Goal: Transaction & Acquisition: Purchase product/service

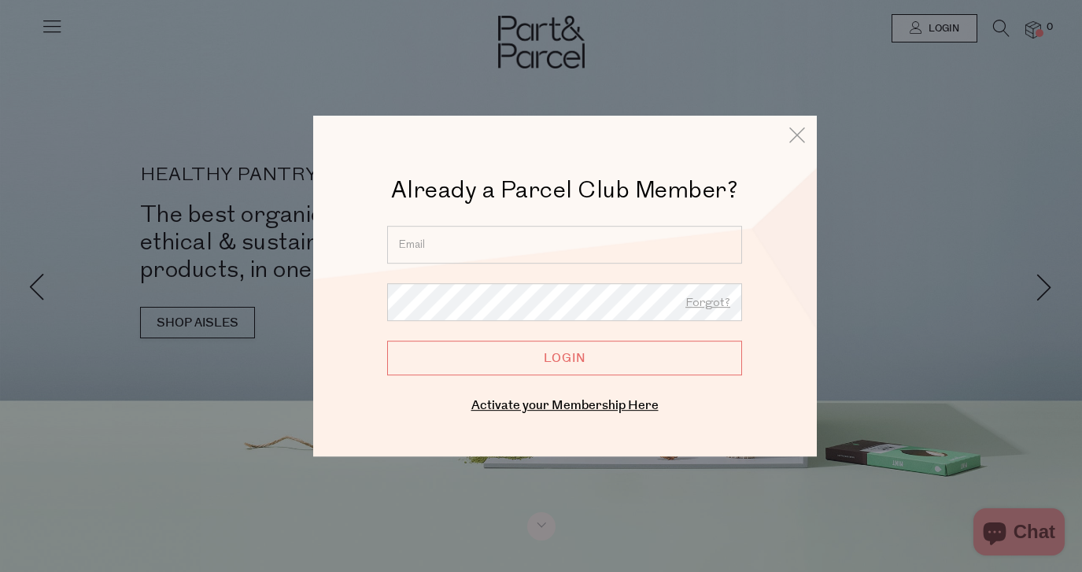
click at [561, 236] on input "email" at bounding box center [564, 245] width 355 height 38
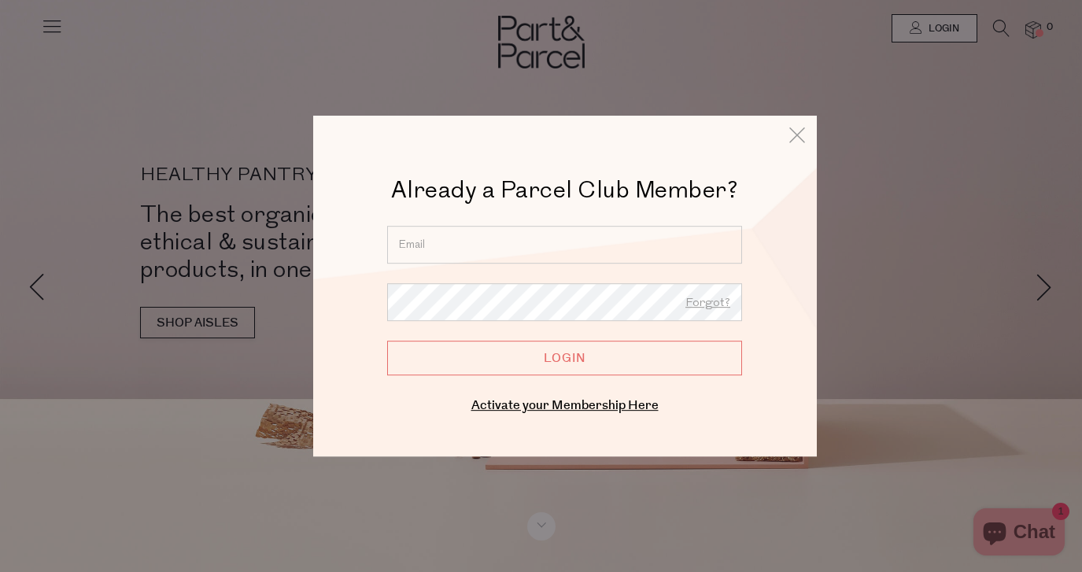
type input "[EMAIL_ADDRESS][DOMAIN_NAME]"
click at [416, 398] on div "Activate your Membership Here" at bounding box center [565, 406] width 378 height 22
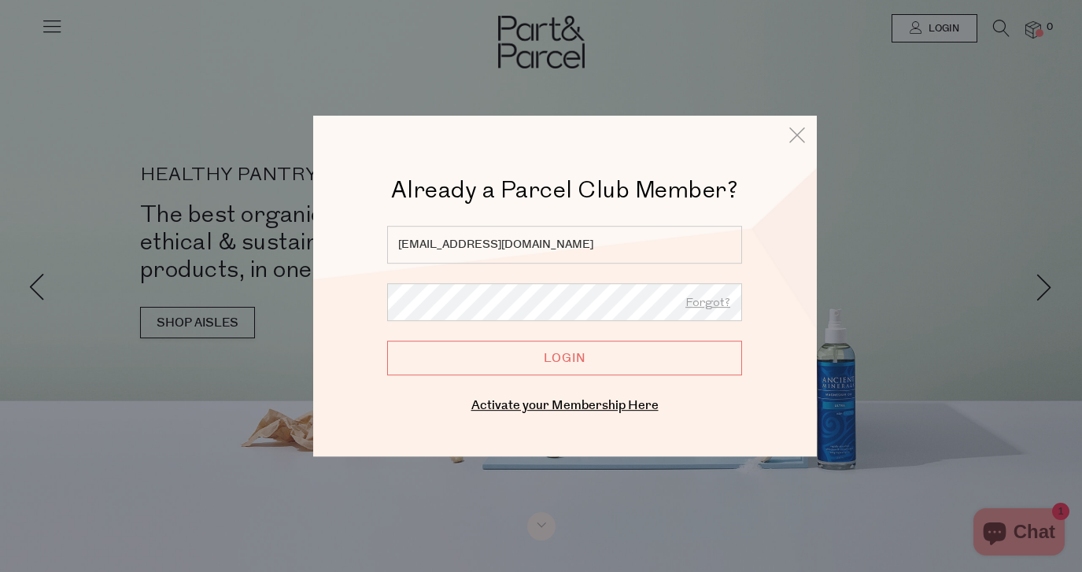
click at [387, 341] on input "Login" at bounding box center [564, 358] width 355 height 35
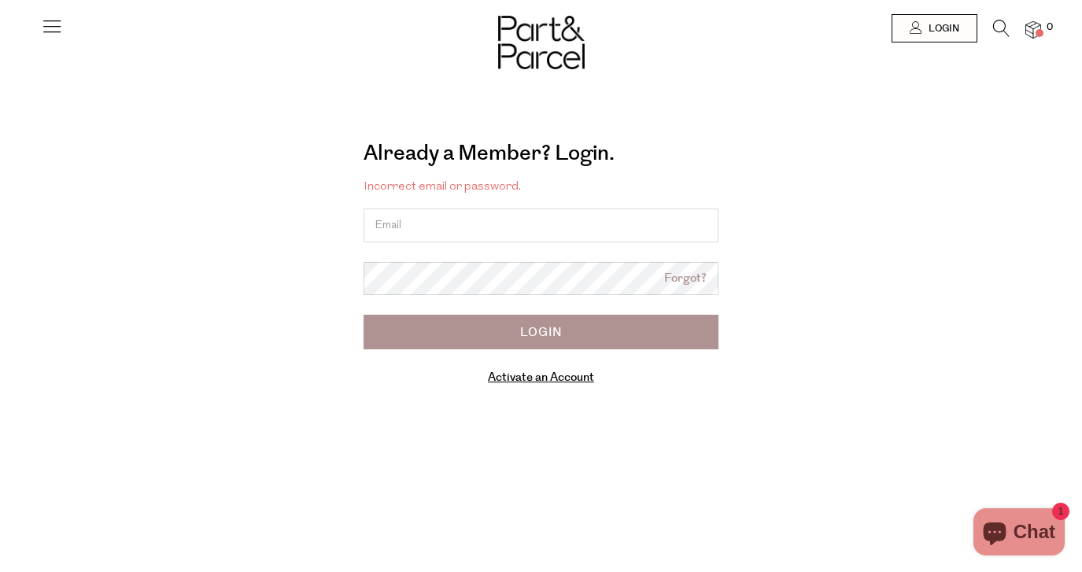
click at [676, 277] on link "Forgot?" at bounding box center [685, 279] width 43 height 18
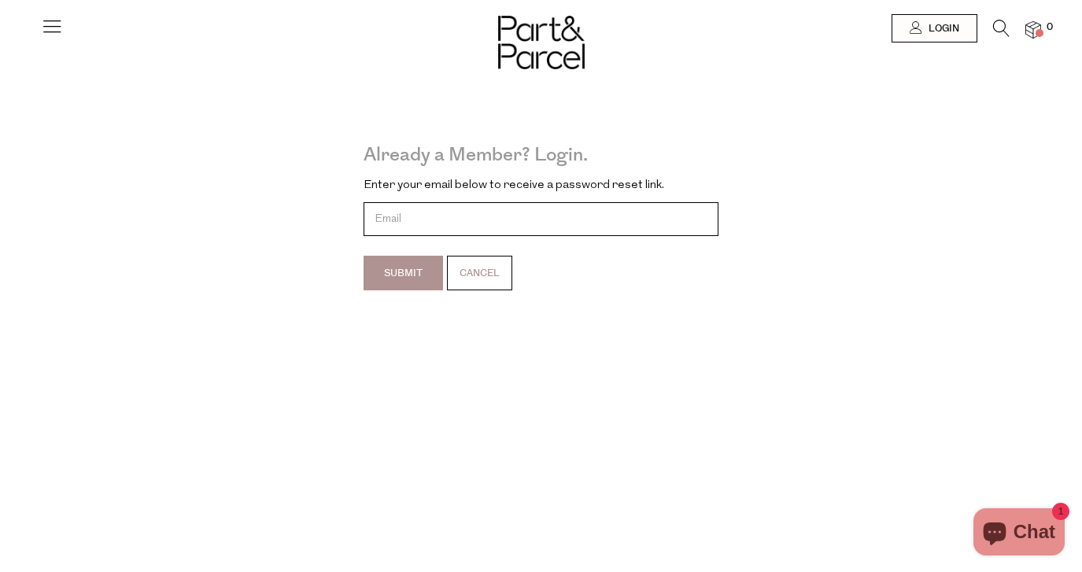
click at [500, 211] on input "email" at bounding box center [541, 219] width 355 height 34
type input "[EMAIL_ADDRESS][DOMAIN_NAME]"
click at [399, 277] on input "Submit" at bounding box center [403, 273] width 79 height 35
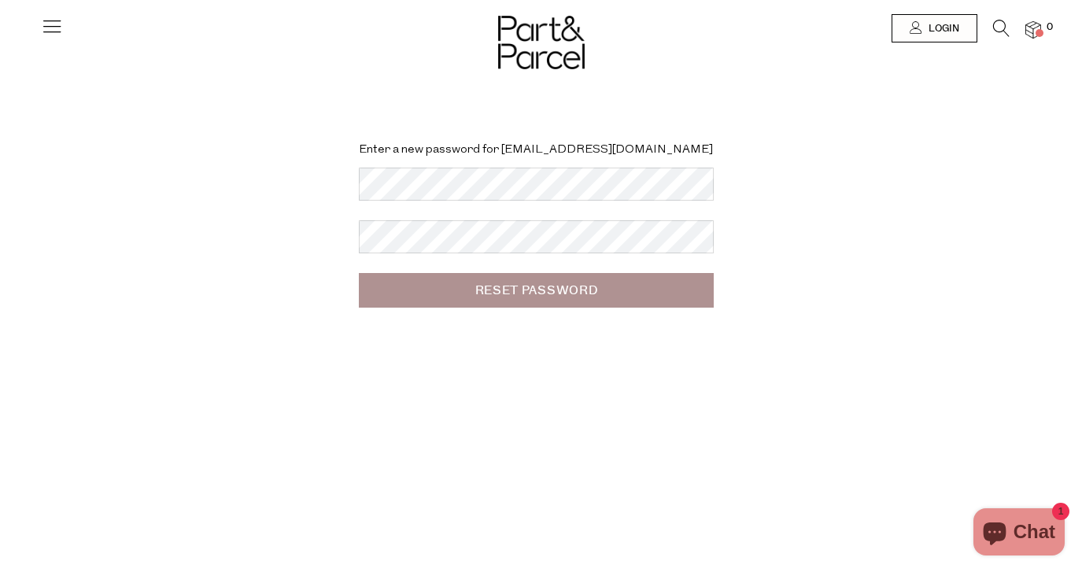
click at [380, 365] on div "Enter a new password for moyleashlee@gmail.com Reset Password" at bounding box center [541, 286] width 1082 height 572
click at [566, 295] on input "Reset Password" at bounding box center [536, 290] width 355 height 35
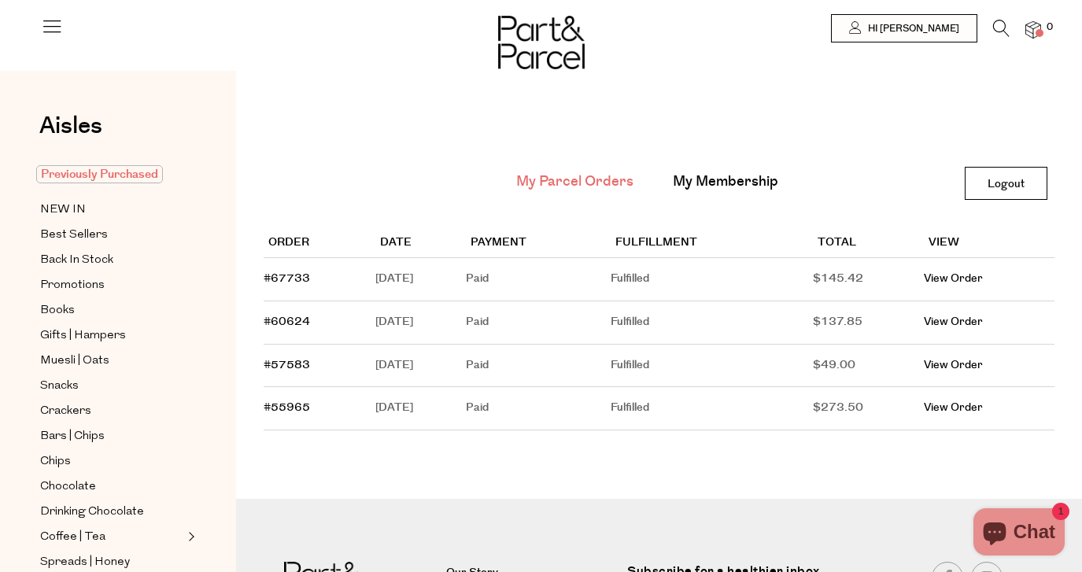
click at [95, 166] on span "Previously Purchased" at bounding box center [99, 174] width 127 height 18
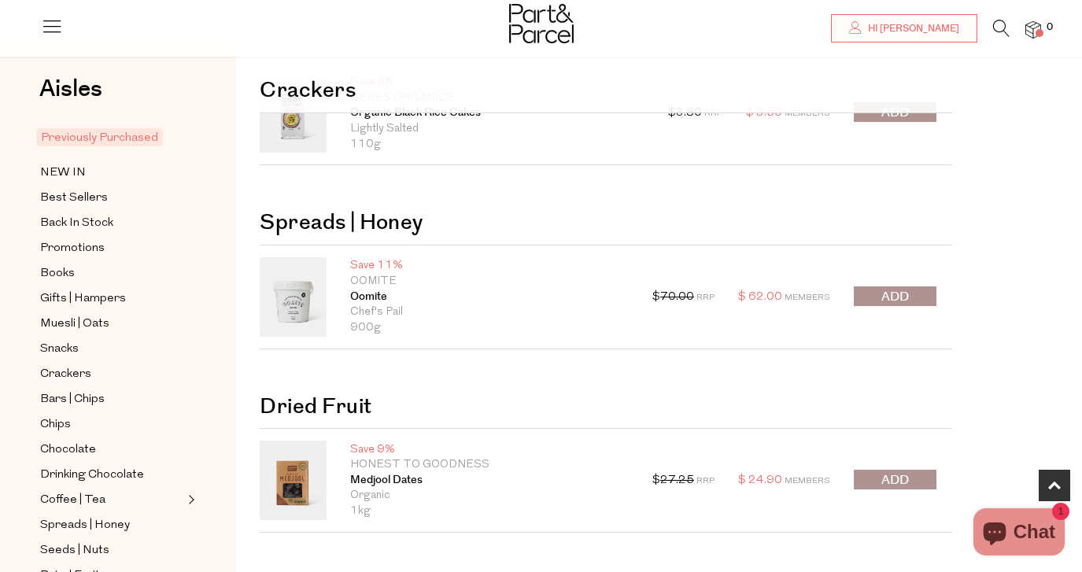
scroll to position [275, 0]
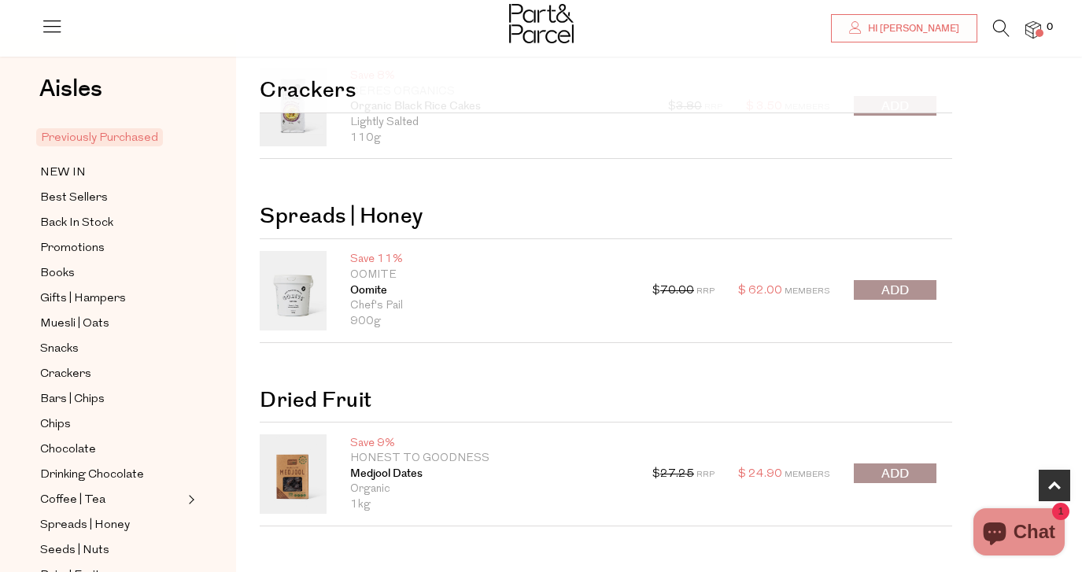
click at [896, 292] on span "submit" at bounding box center [896, 291] width 28 height 18
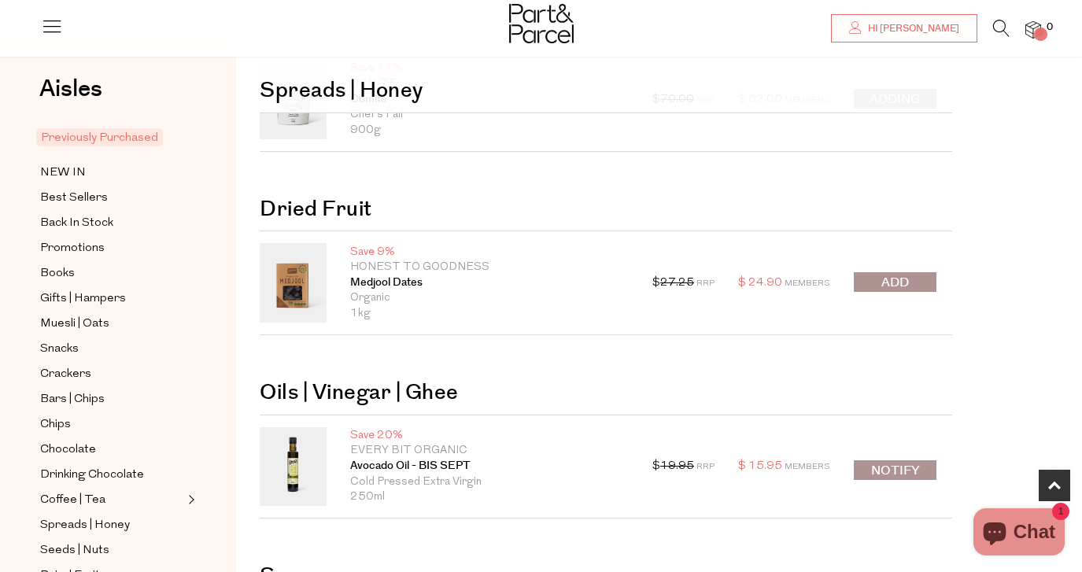
scroll to position [554, 0]
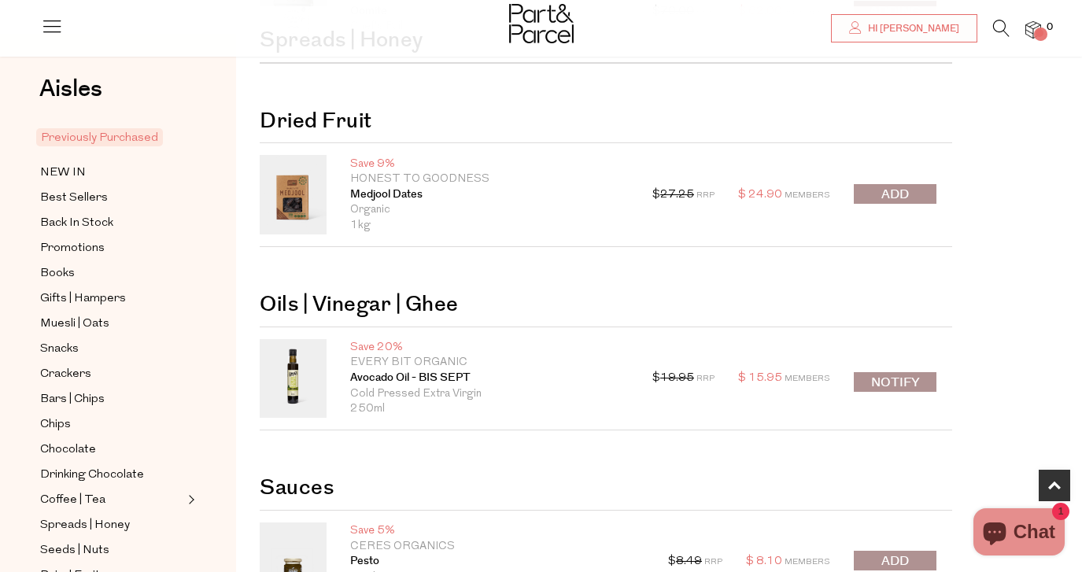
click at [899, 195] on span "submit" at bounding box center [896, 195] width 28 height 18
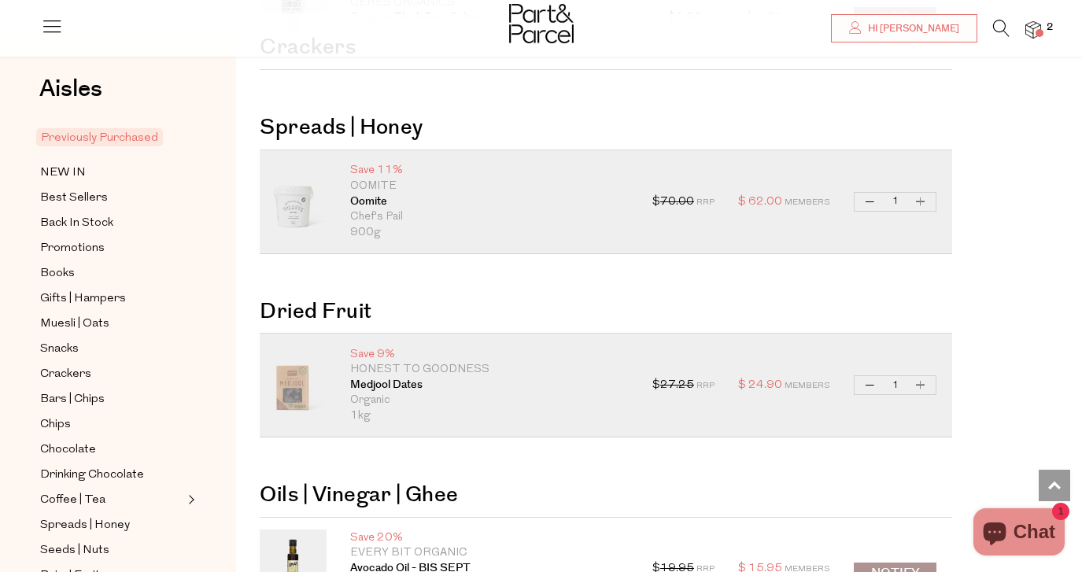
scroll to position [0, 0]
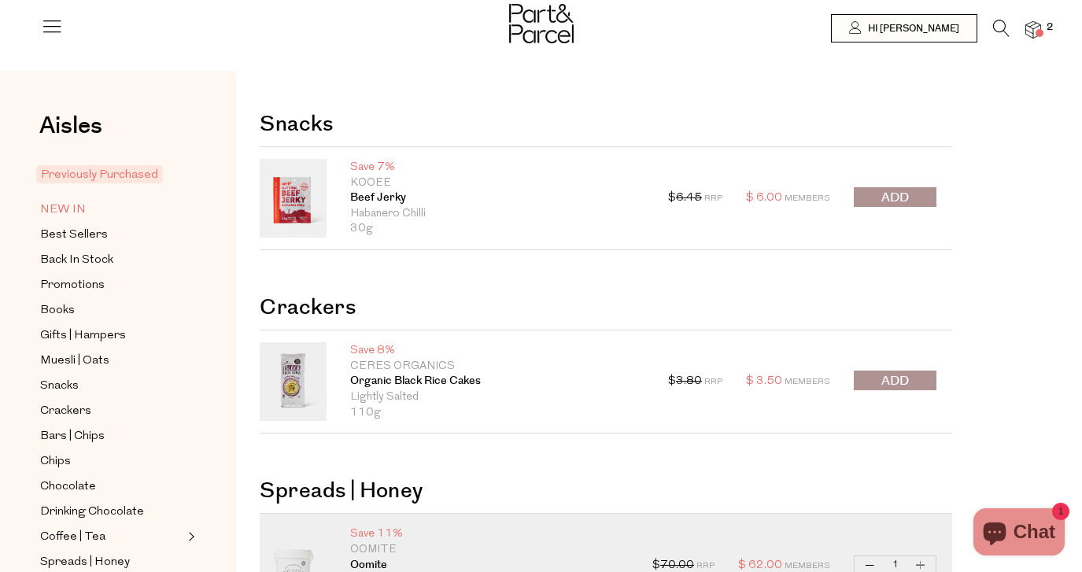
click at [76, 203] on span "NEW IN" at bounding box center [63, 210] width 46 height 19
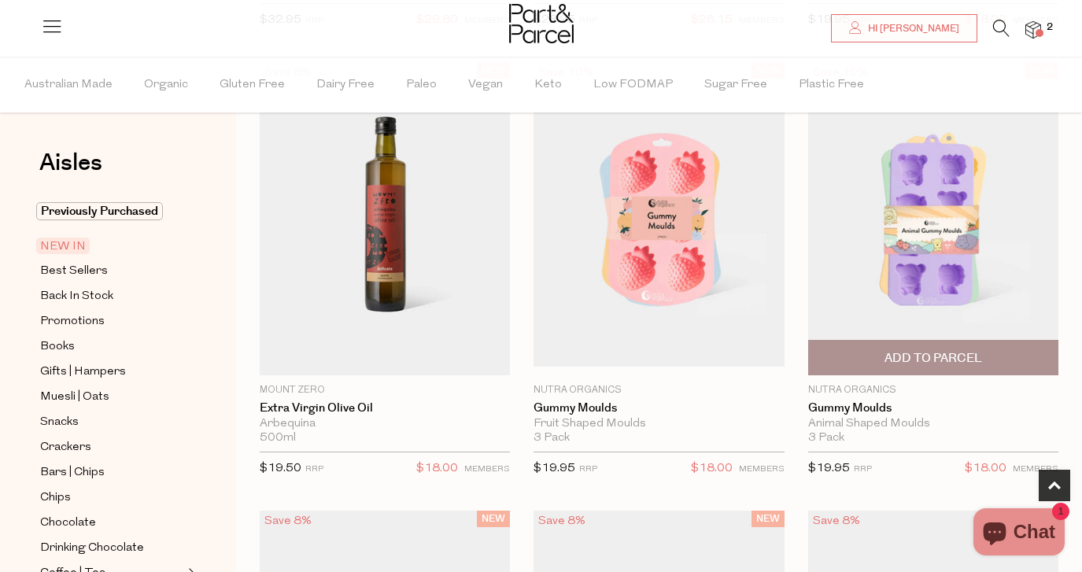
scroll to position [684, 0]
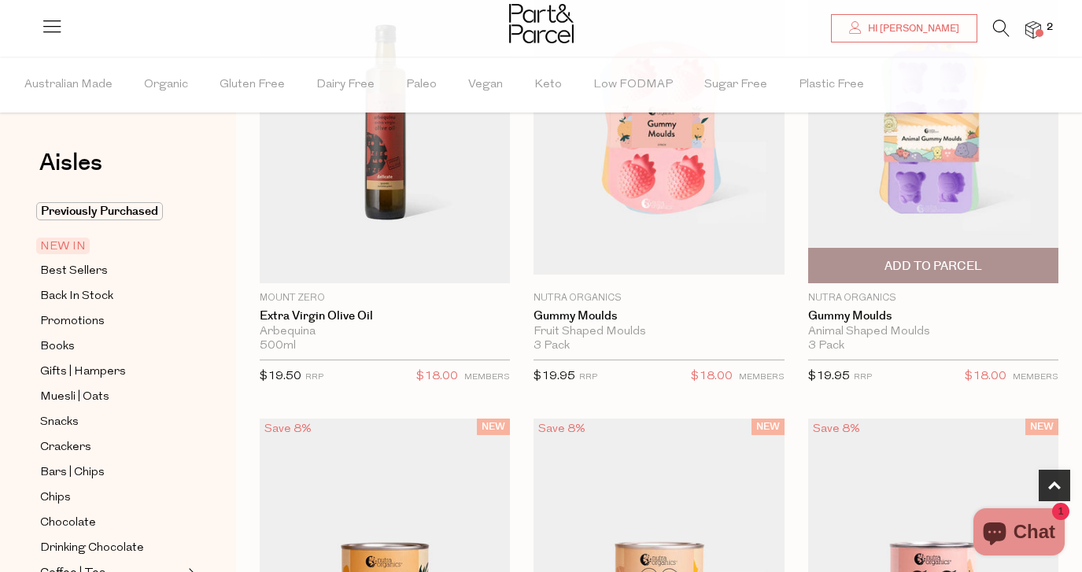
click at [951, 266] on span "Add To Parcel" at bounding box center [934, 266] width 98 height 17
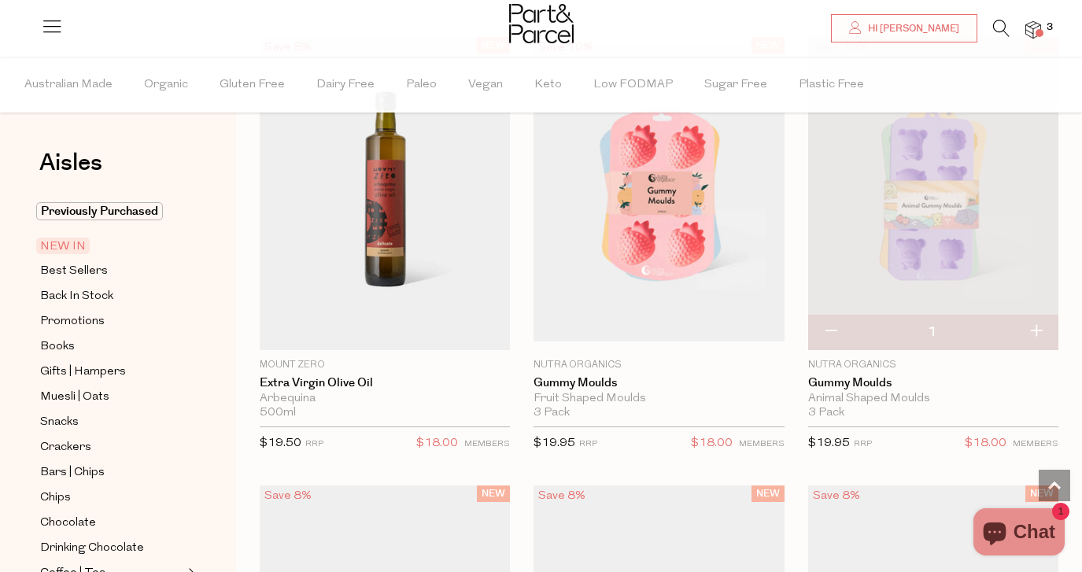
scroll to position [615, 0]
click at [944, 250] on img at bounding box center [933, 196] width 250 height 296
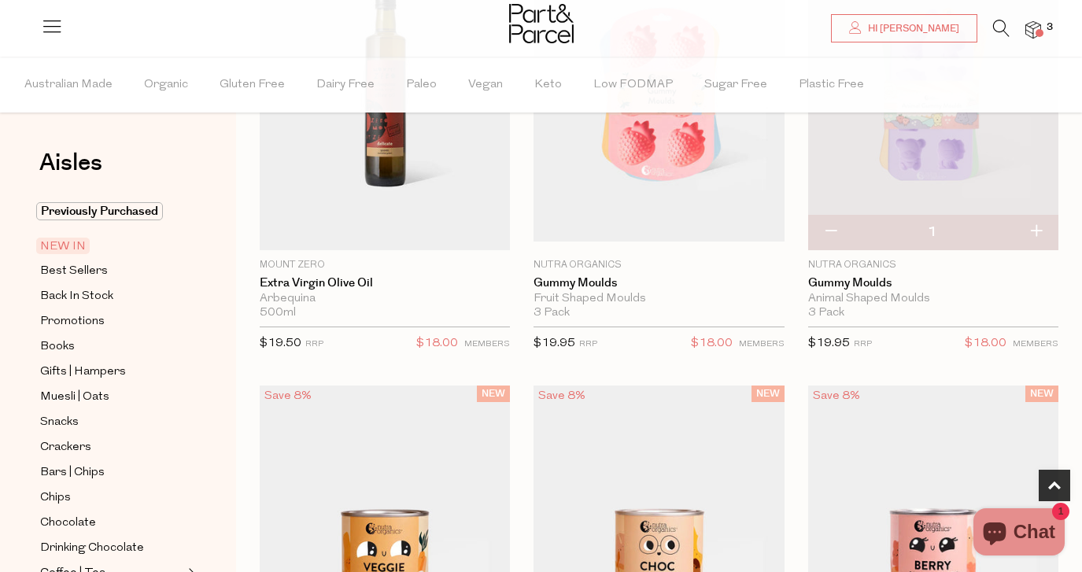
scroll to position [761, 0]
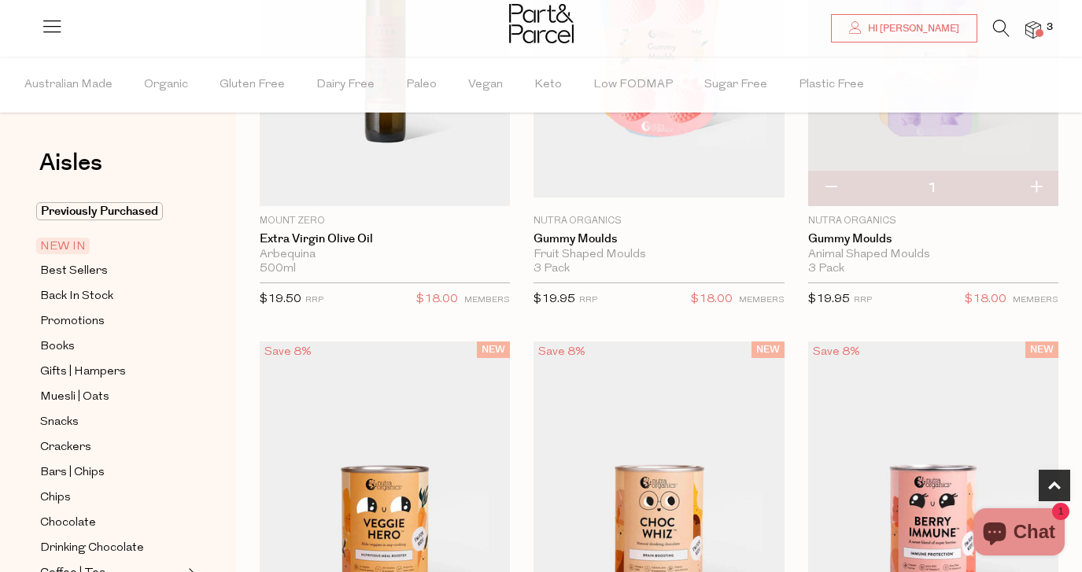
click at [826, 185] on button "button" at bounding box center [830, 188] width 45 height 35
type input "0"
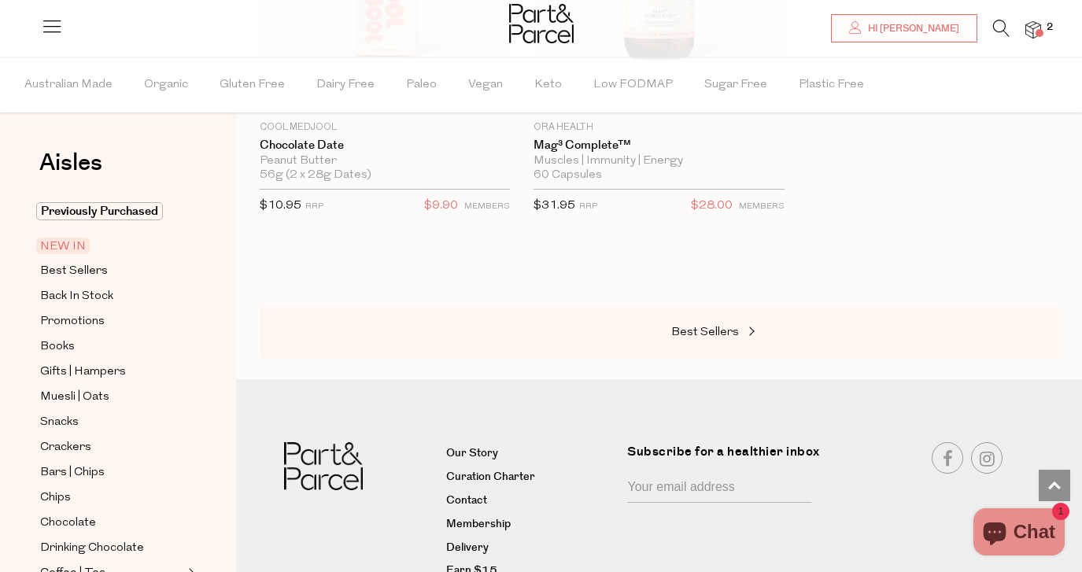
scroll to position [2202, 0]
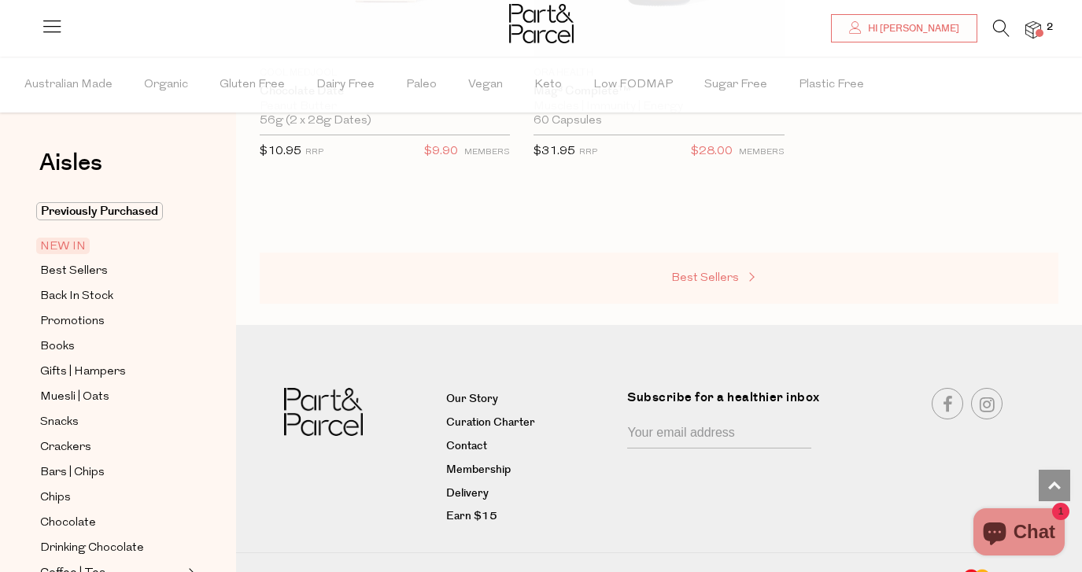
click at [723, 272] on span "Best Sellers" at bounding box center [705, 278] width 68 height 12
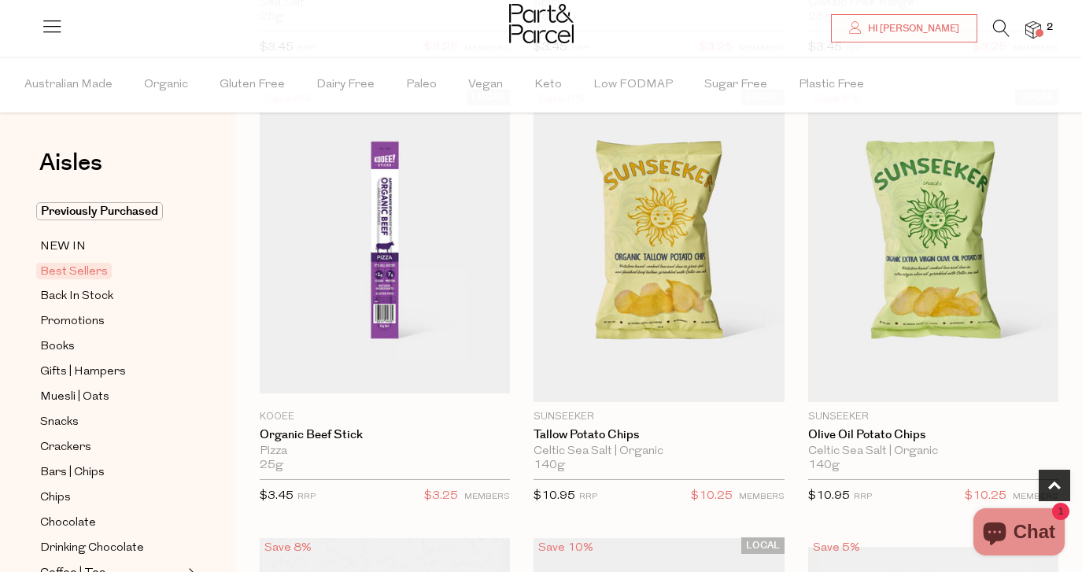
scroll to position [550, 0]
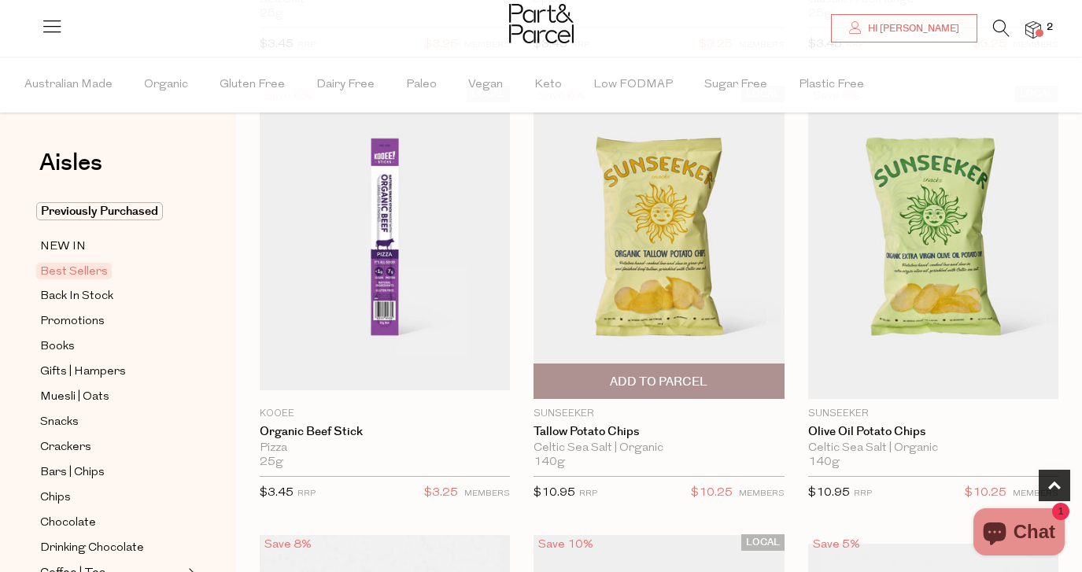
click at [671, 377] on span "Add To Parcel" at bounding box center [659, 382] width 98 height 17
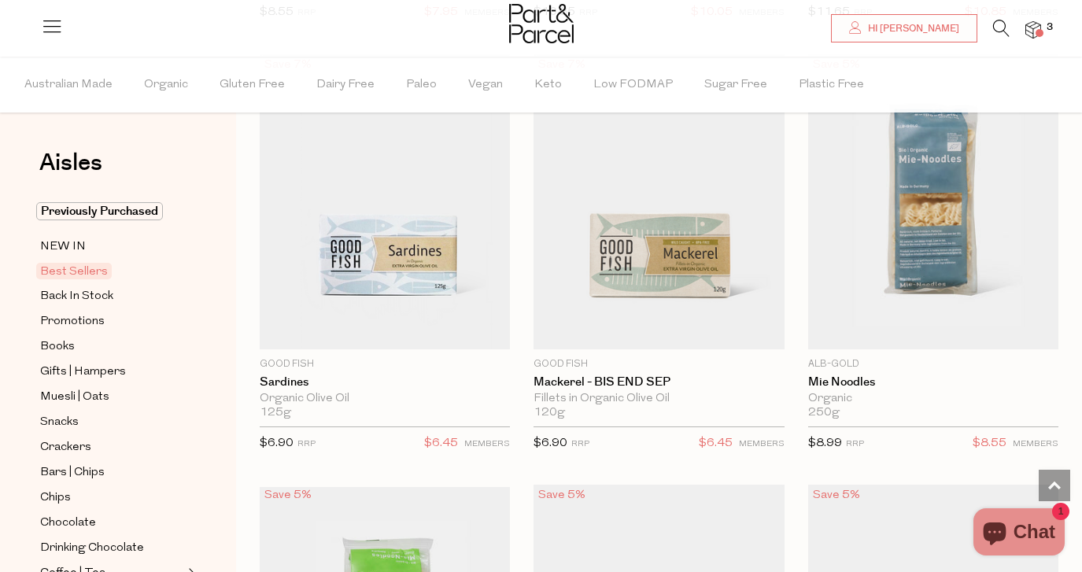
scroll to position [2343, 0]
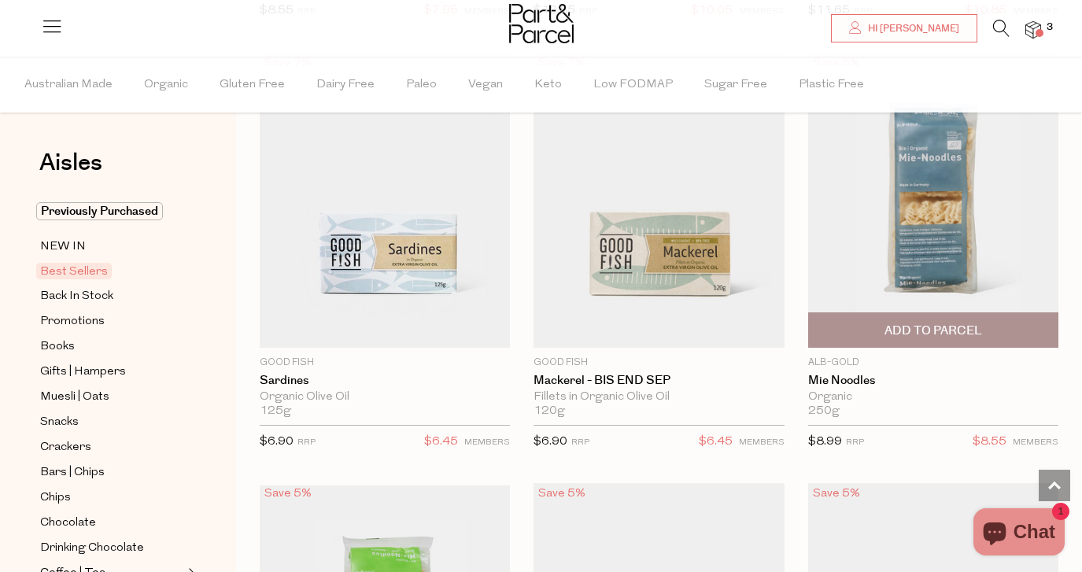
click at [937, 331] on span "Add To Parcel" at bounding box center [934, 331] width 98 height 17
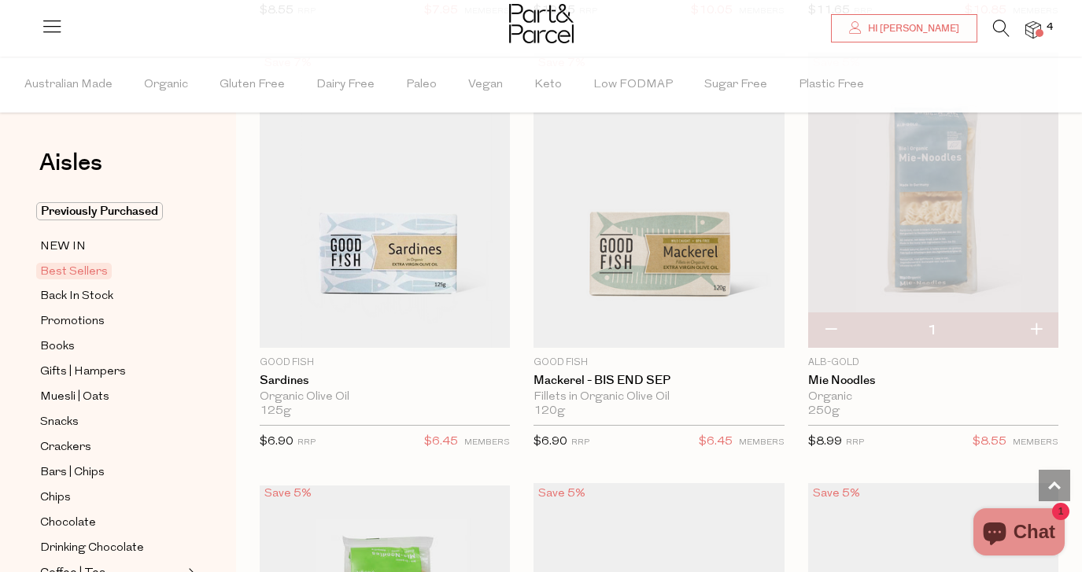
click at [1036, 330] on button "button" at bounding box center [1036, 330] width 45 height 35
type input "2"
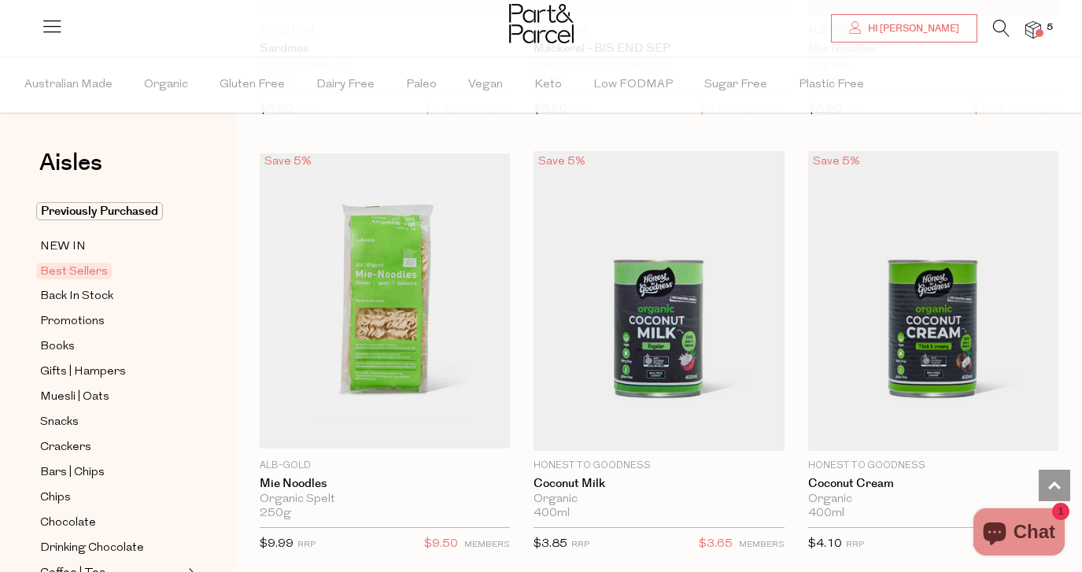
scroll to position [2678, 0]
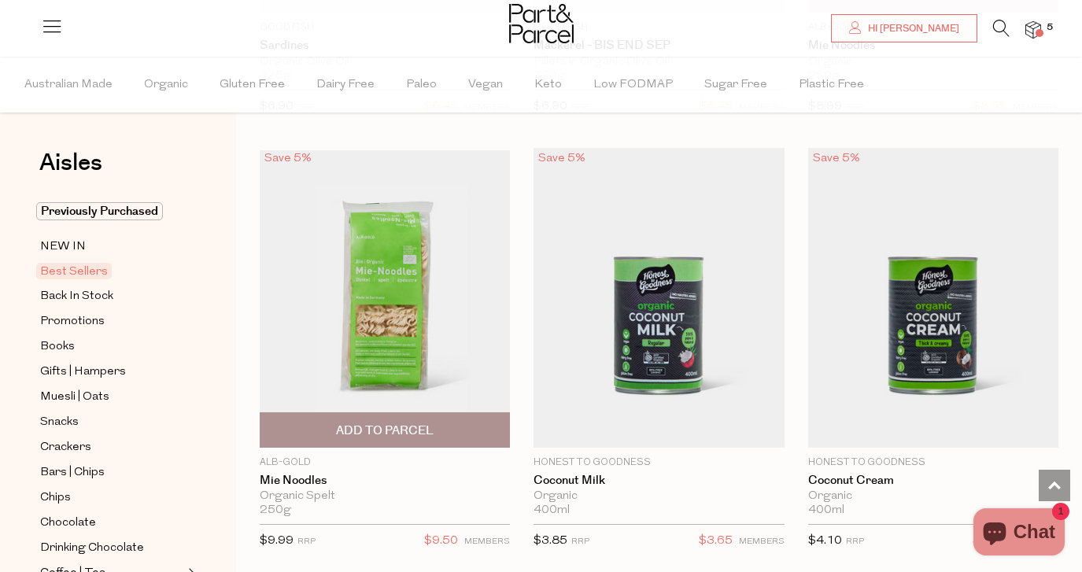
click at [395, 432] on span "Add To Parcel" at bounding box center [385, 431] width 98 height 17
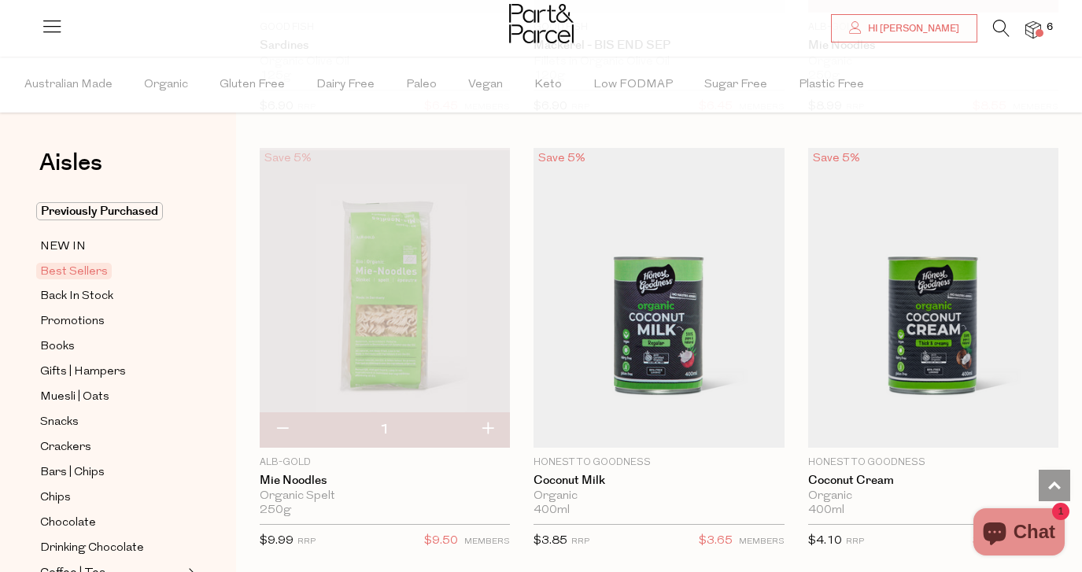
click at [479, 431] on button "button" at bounding box center [487, 429] width 45 height 35
type input "2"
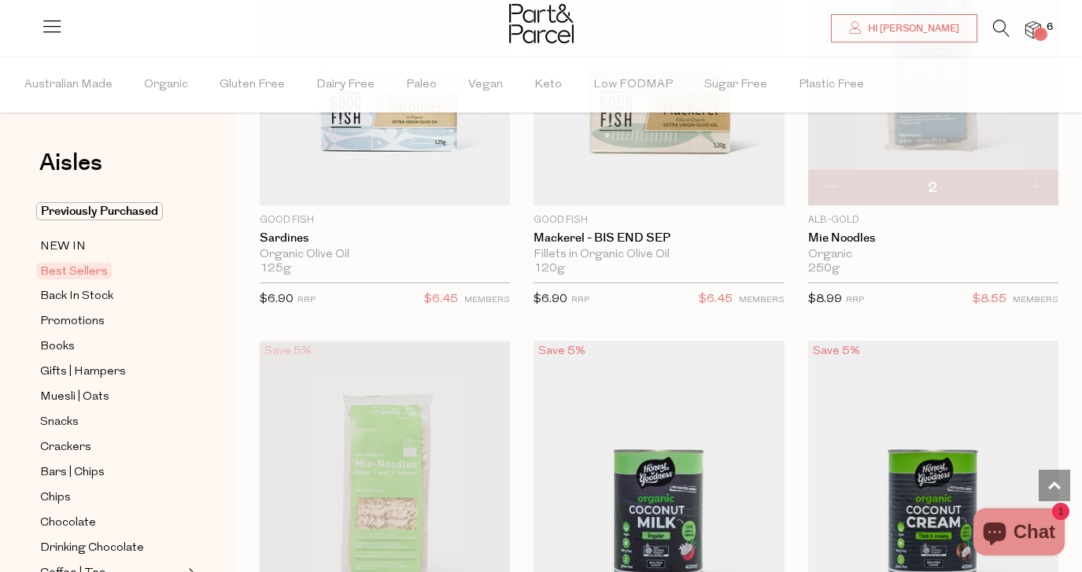
scroll to position [2323, 0]
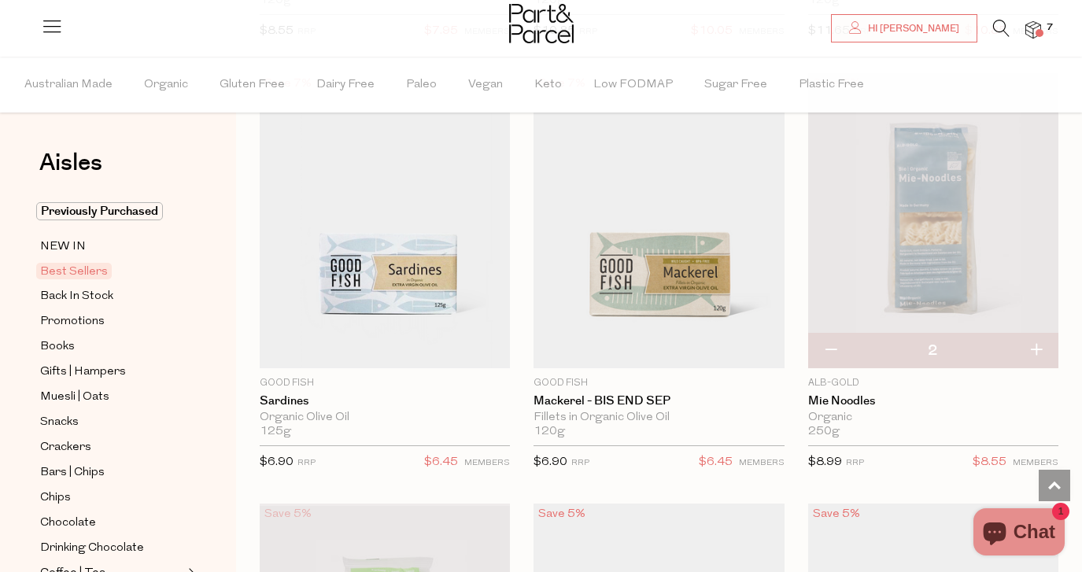
click at [826, 349] on button "button" at bounding box center [830, 351] width 45 height 35
type input "1"
click at [824, 349] on button "button" at bounding box center [830, 351] width 45 height 35
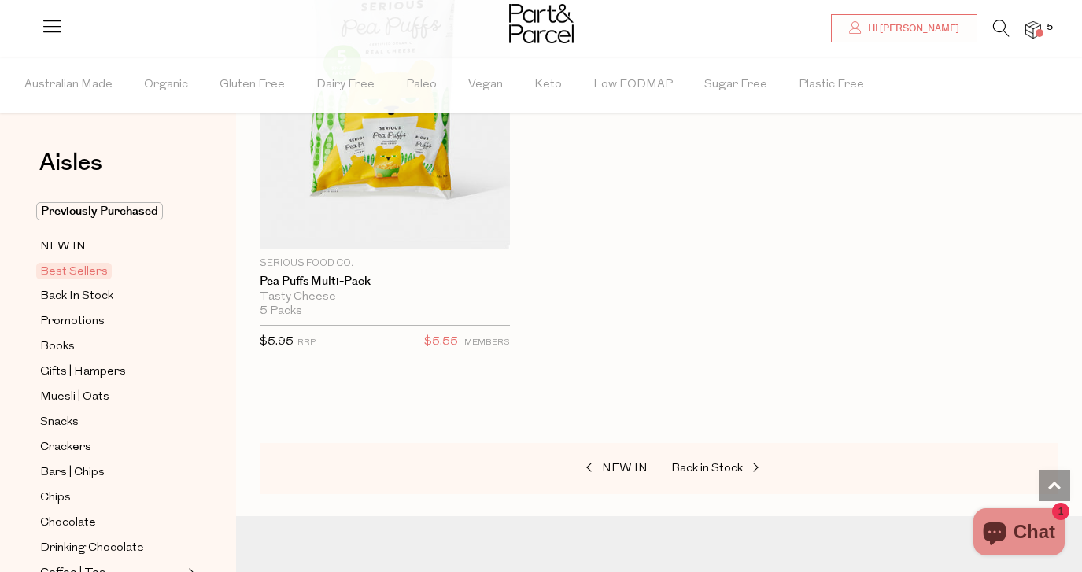
scroll to position [5916, 0]
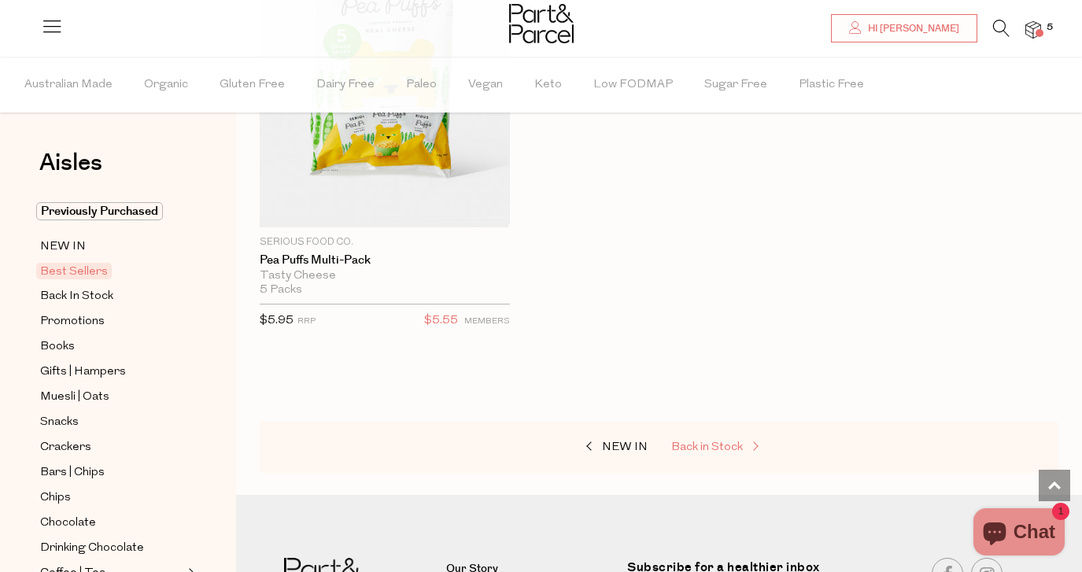
click at [708, 443] on span "Back in Stock" at bounding box center [707, 448] width 72 height 12
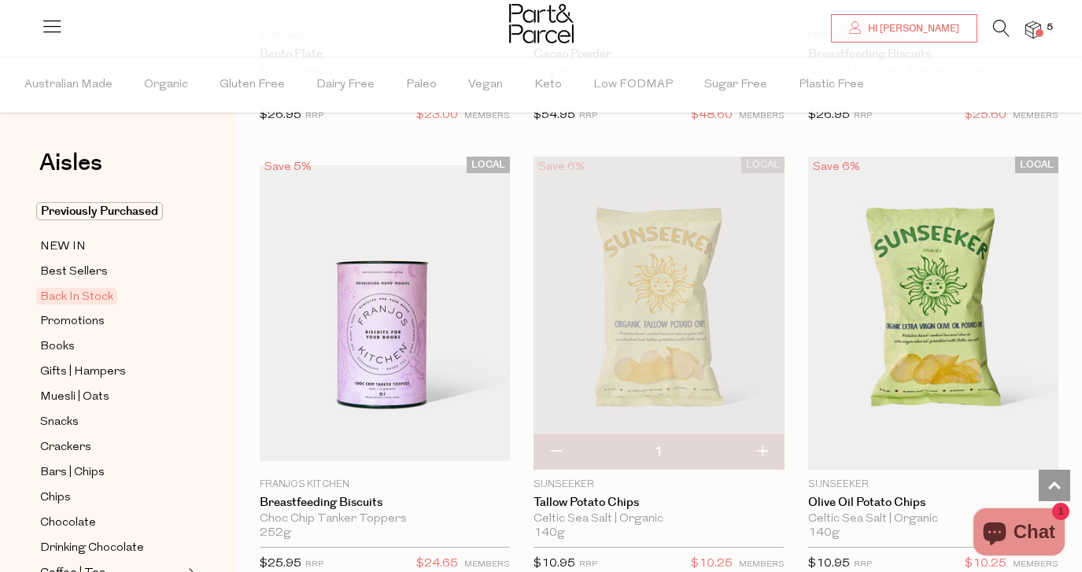
scroll to position [874, 0]
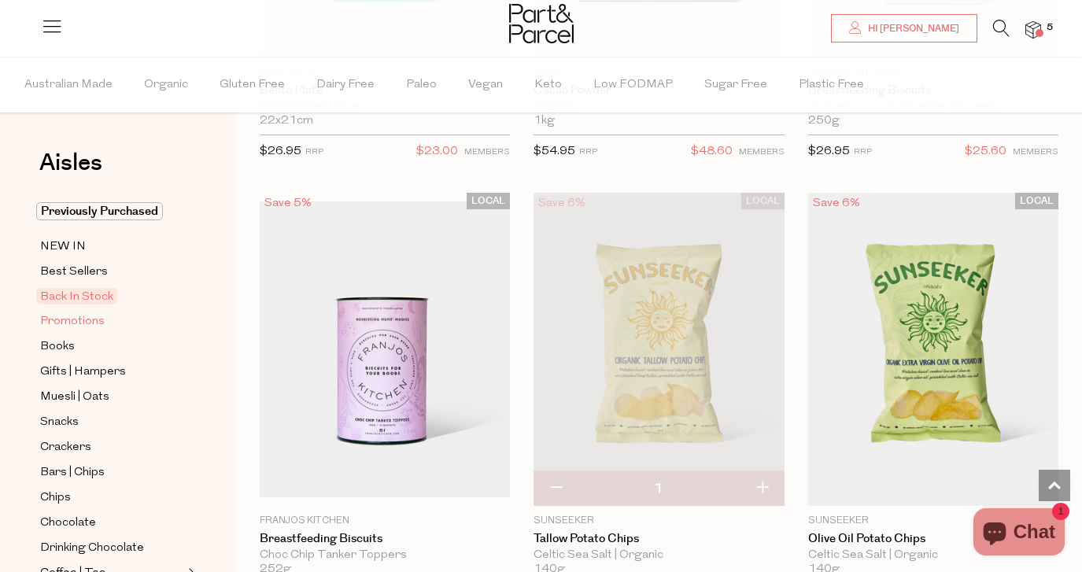
click at [84, 323] on span "Promotions" at bounding box center [72, 321] width 65 height 19
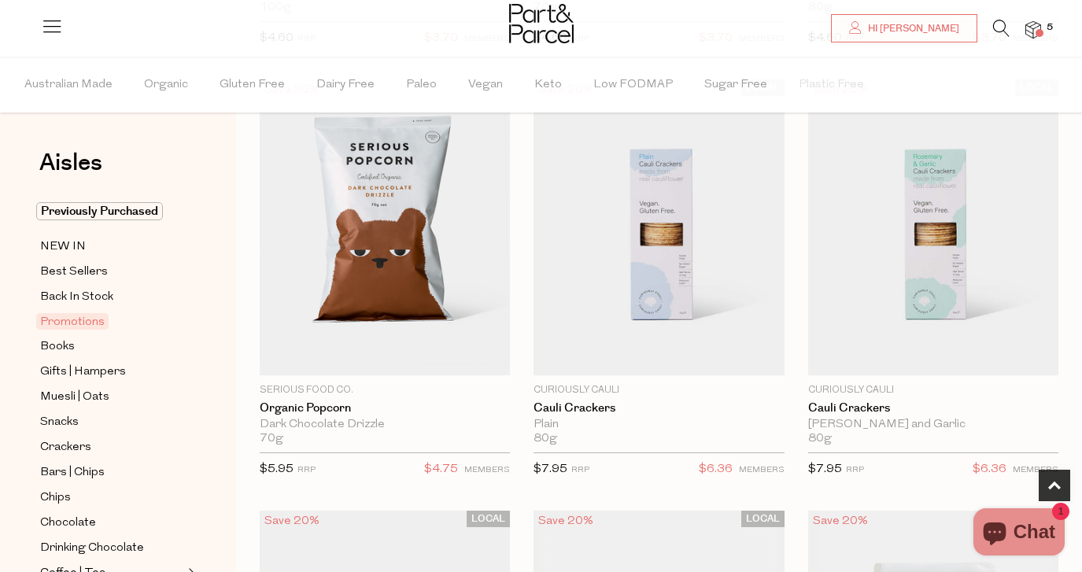
scroll to position [594, 0]
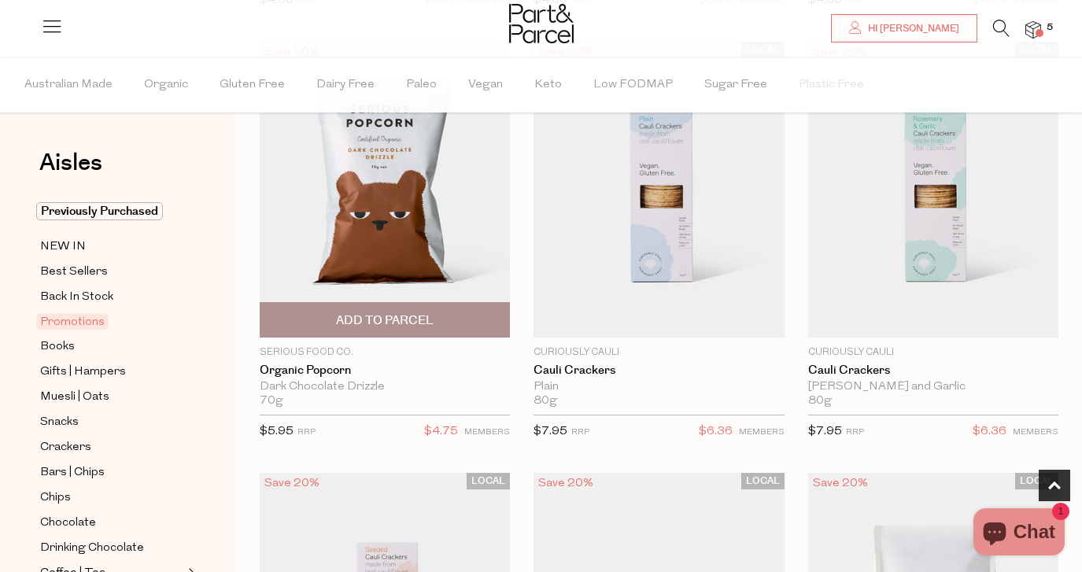
click at [406, 313] on span "Add To Parcel" at bounding box center [385, 320] width 98 height 17
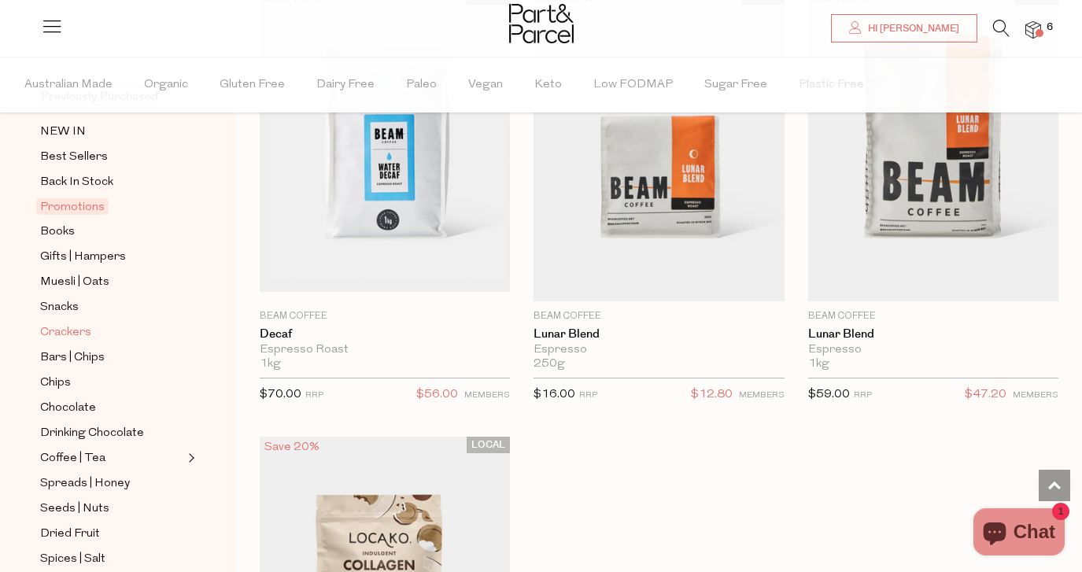
scroll to position [116, 0]
click at [69, 229] on span "Books" at bounding box center [57, 230] width 35 height 19
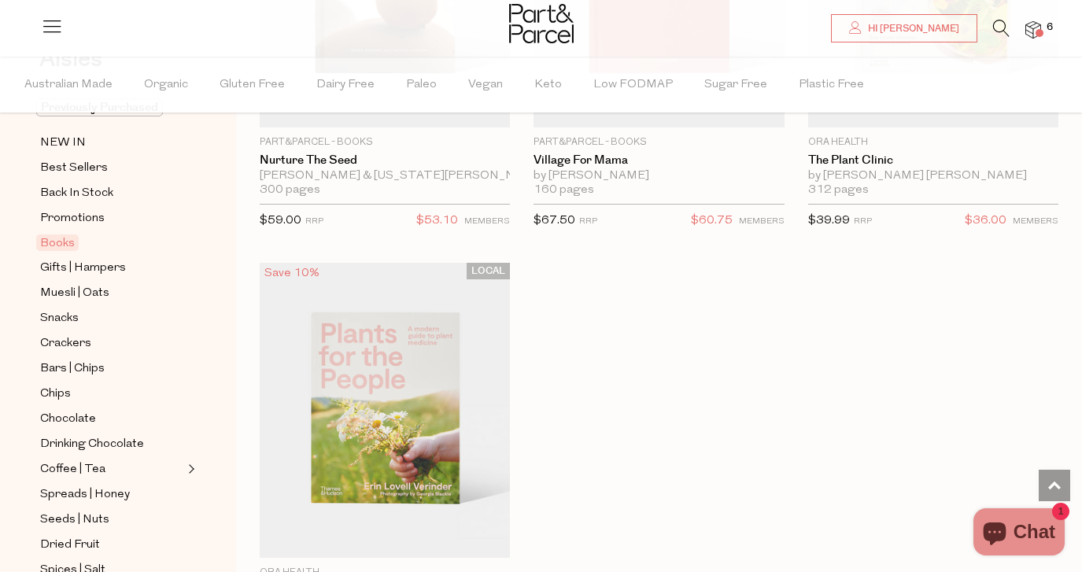
scroll to position [107, 0]
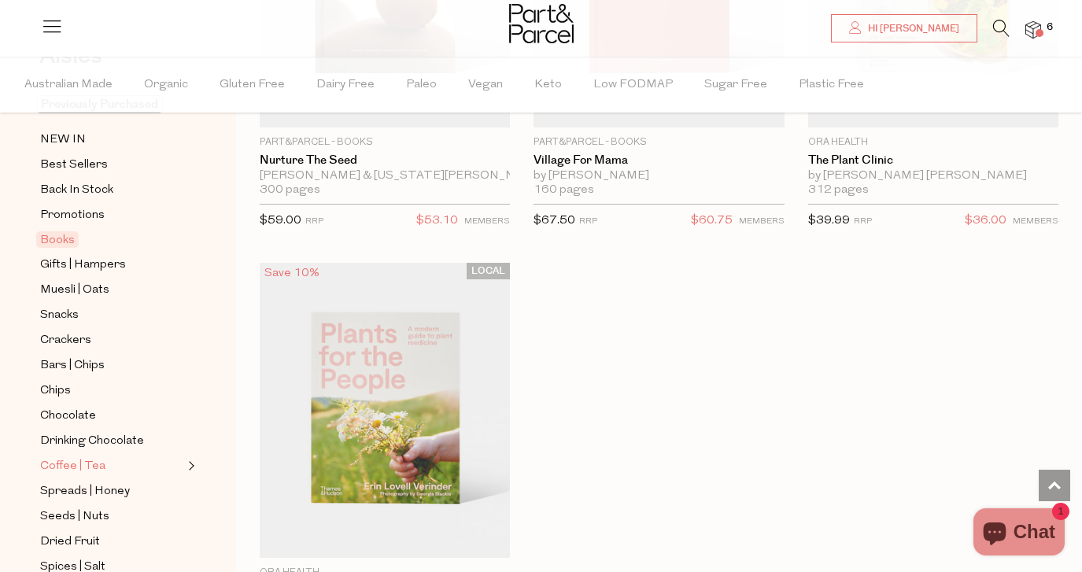
click at [77, 464] on span "Coffee | Tea" at bounding box center [72, 466] width 65 height 19
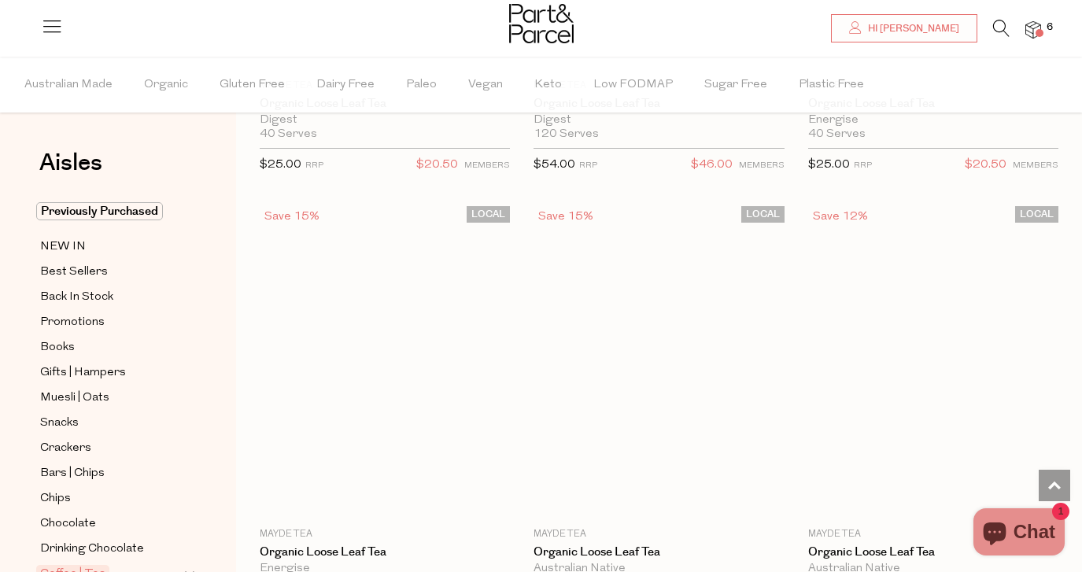
scroll to position [6055, 0]
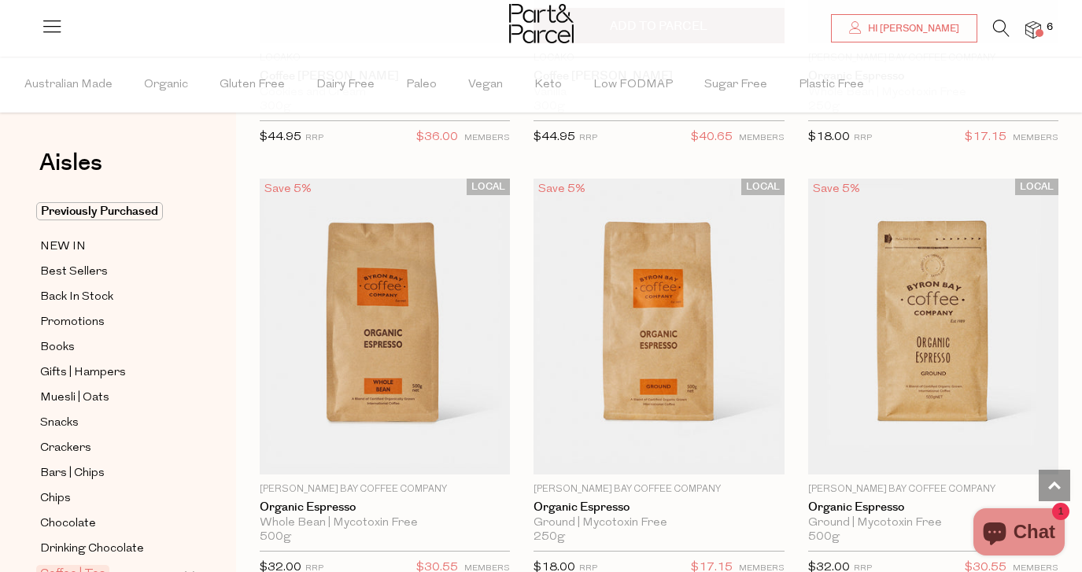
scroll to position [11017, 0]
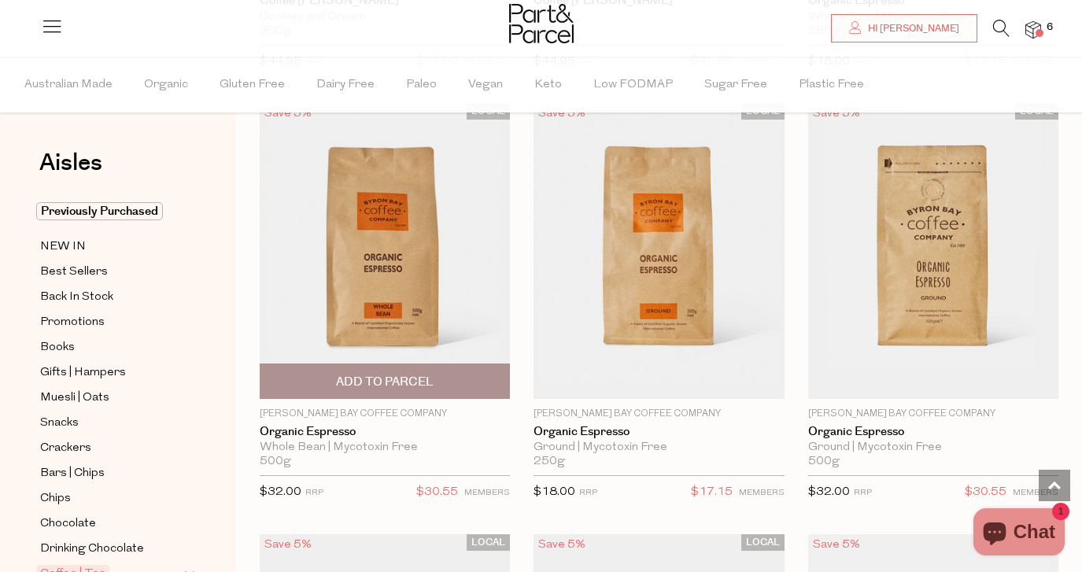
click at [417, 376] on span "Add To Parcel" at bounding box center [385, 382] width 98 height 17
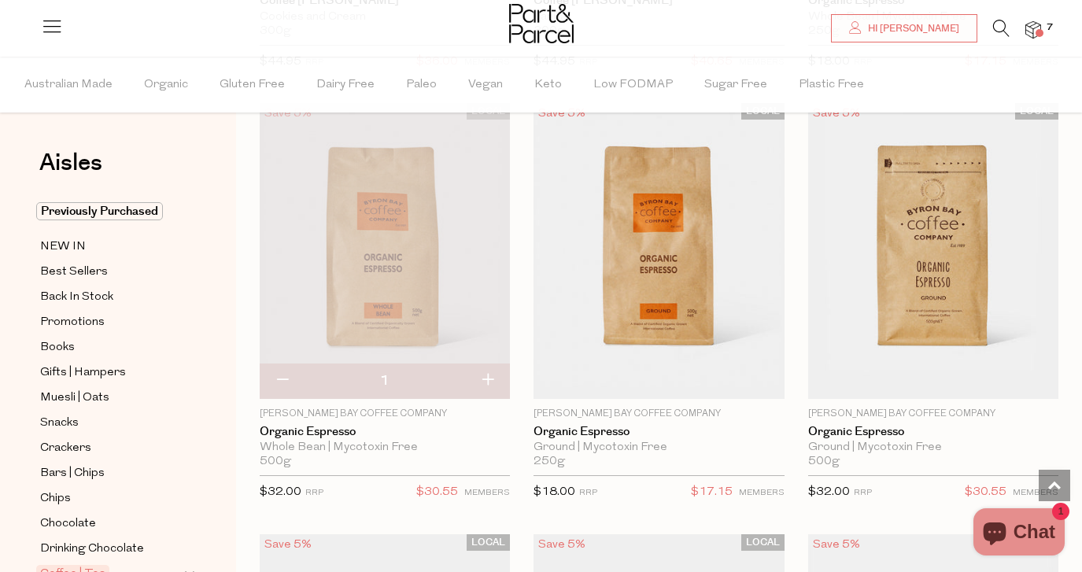
click at [488, 375] on button "button" at bounding box center [487, 381] width 45 height 35
type input "2"
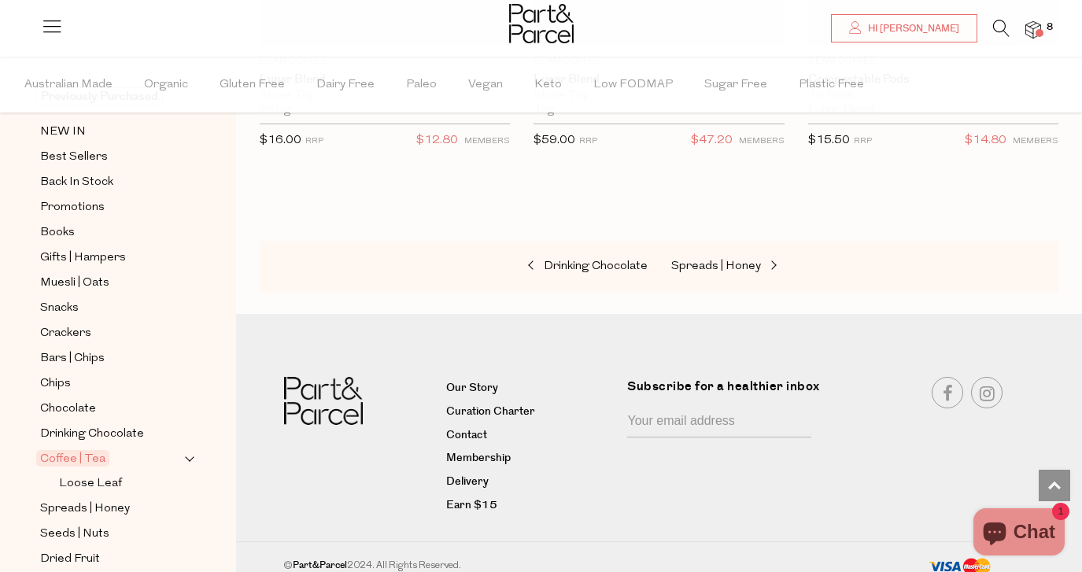
scroll to position [124, 0]
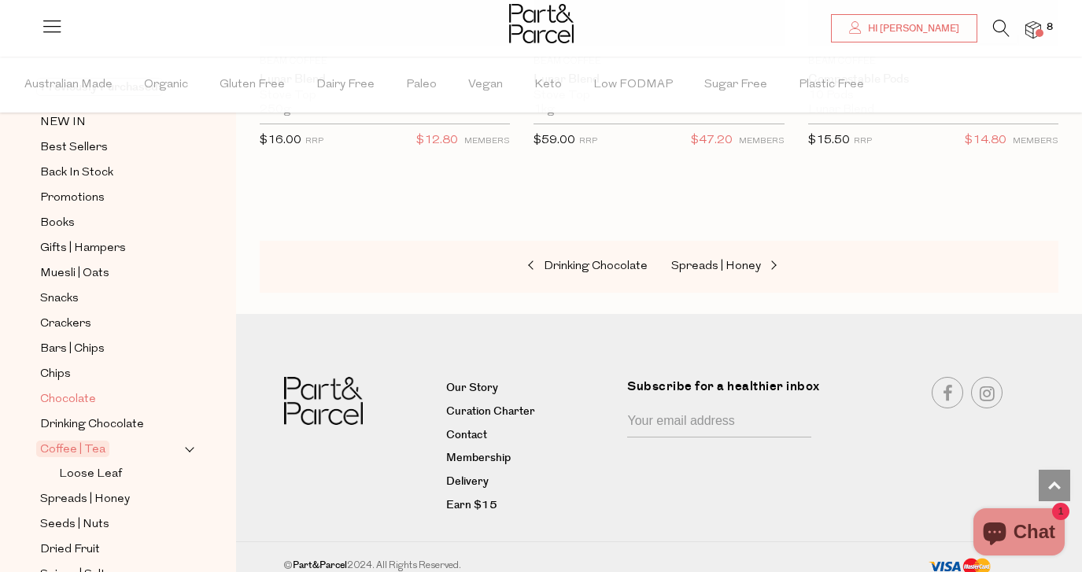
click at [79, 401] on span "Chocolate" at bounding box center [68, 399] width 56 height 19
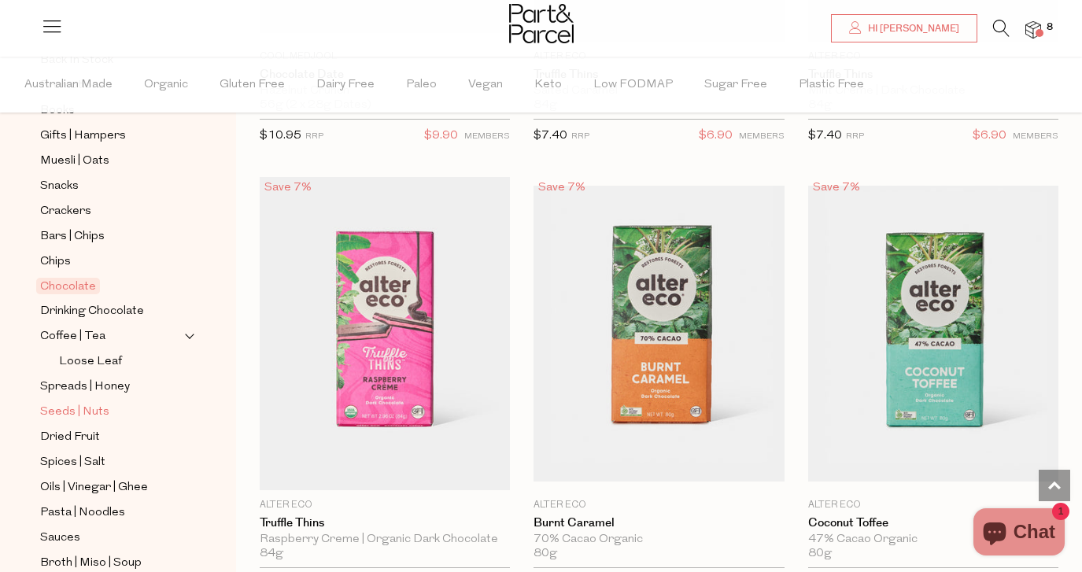
scroll to position [251, 0]
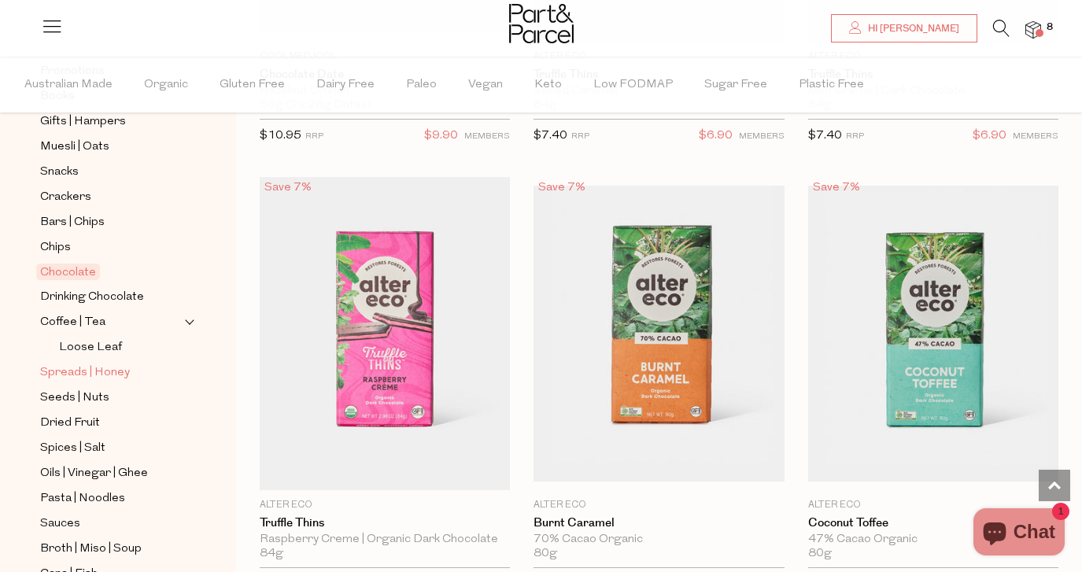
click at [98, 370] on span "Spreads | Honey" at bounding box center [85, 373] width 90 height 19
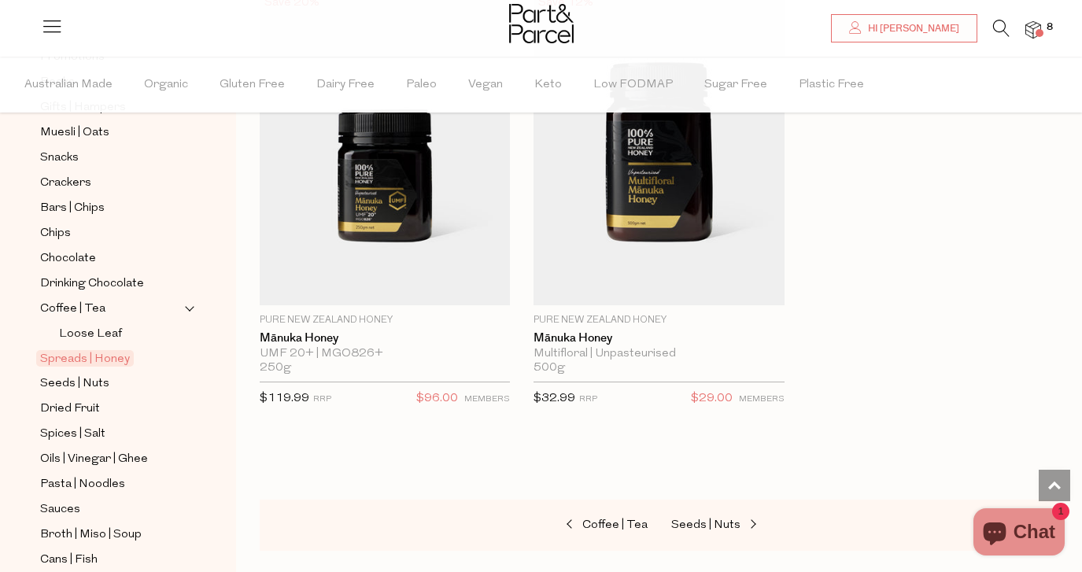
scroll to position [6865, 0]
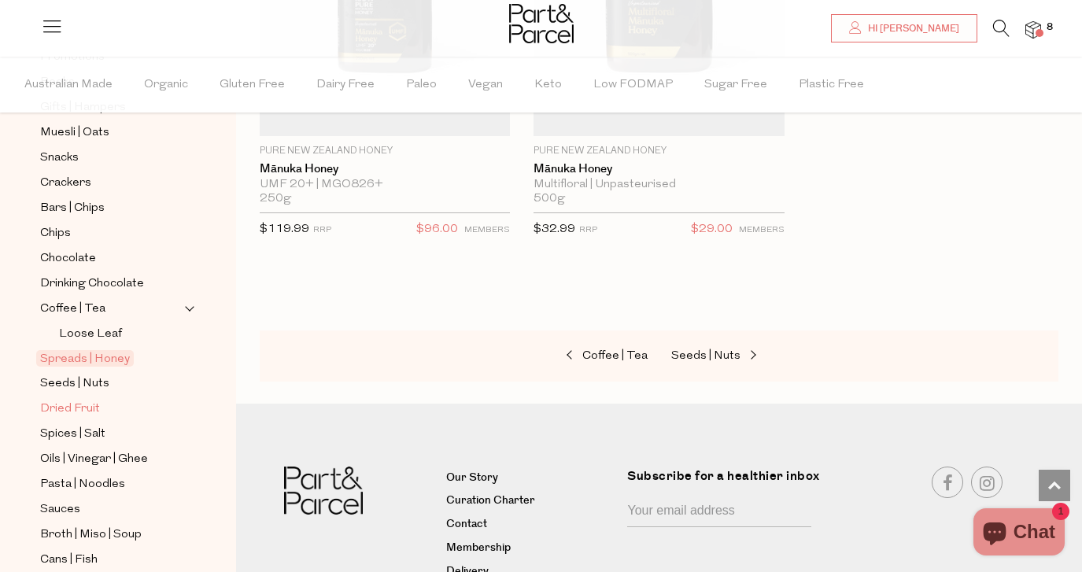
click at [90, 404] on span "Dried Fruit" at bounding box center [70, 409] width 60 height 19
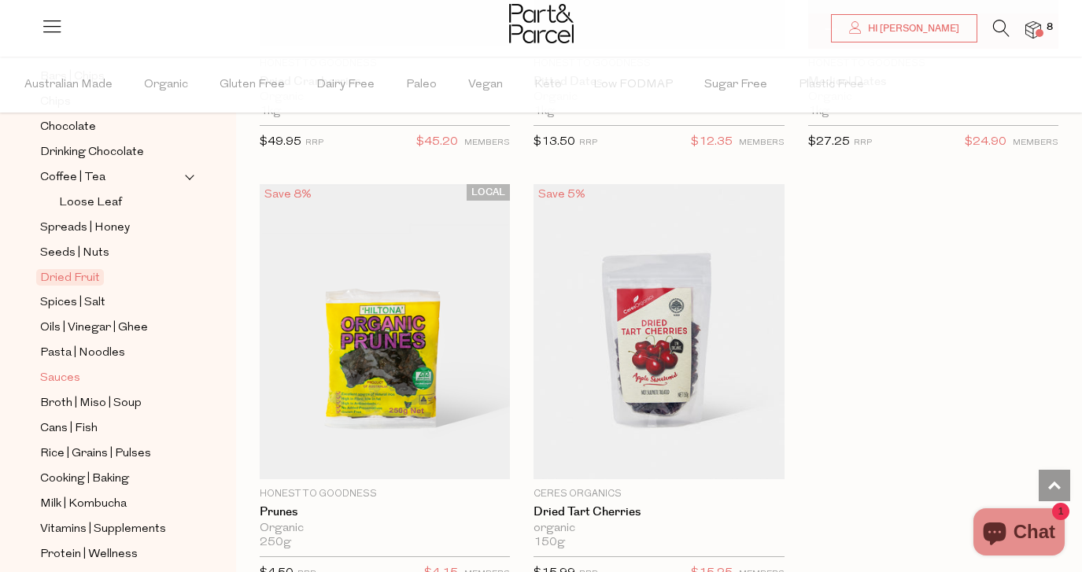
scroll to position [408, 0]
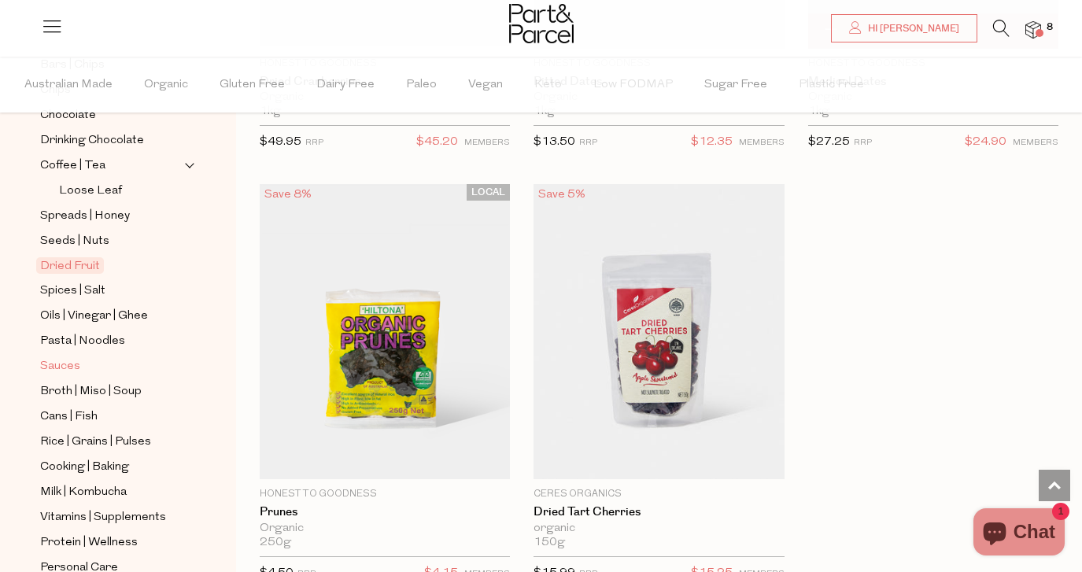
click at [75, 363] on span "Sauces" at bounding box center [60, 366] width 40 height 19
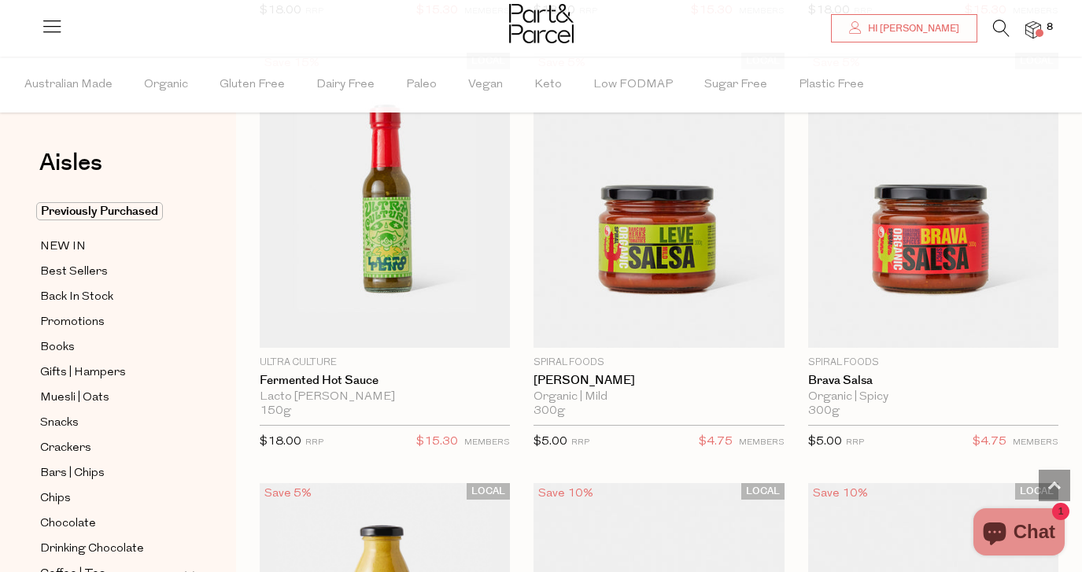
scroll to position [5358, 0]
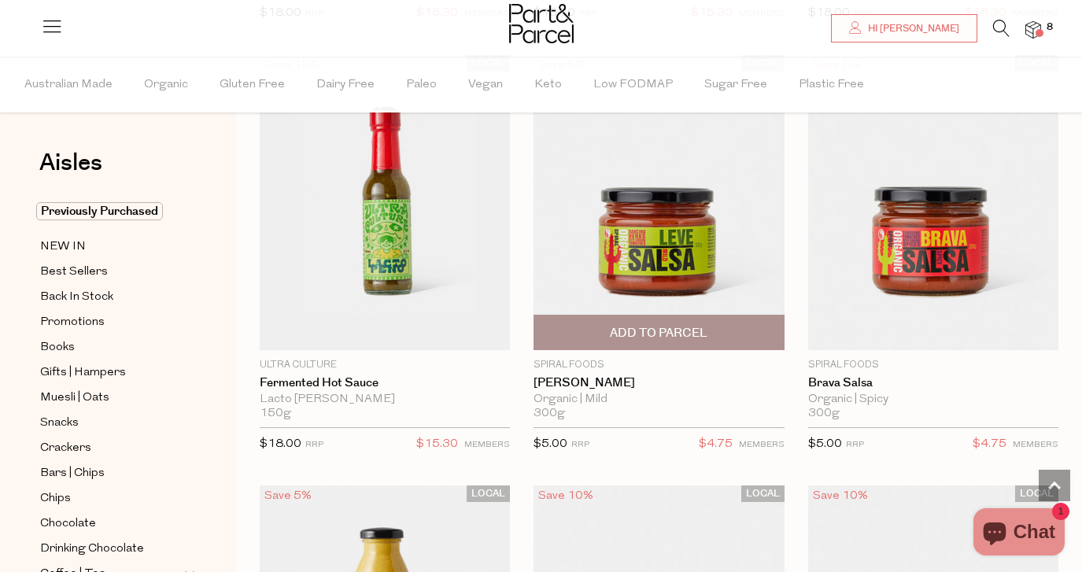
click at [655, 331] on span "Add To Parcel" at bounding box center [659, 333] width 98 height 17
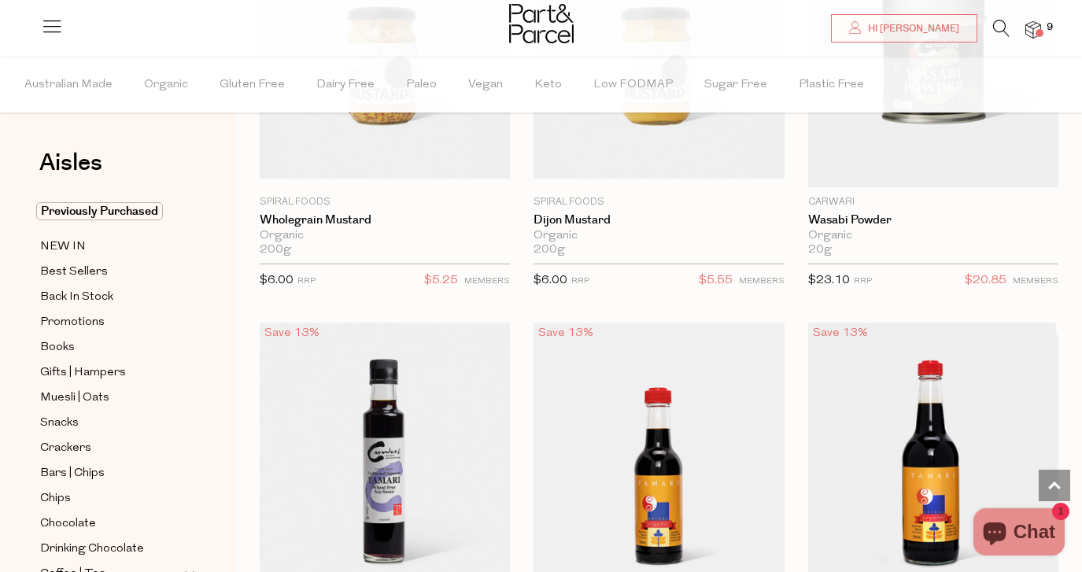
scroll to position [6578, 0]
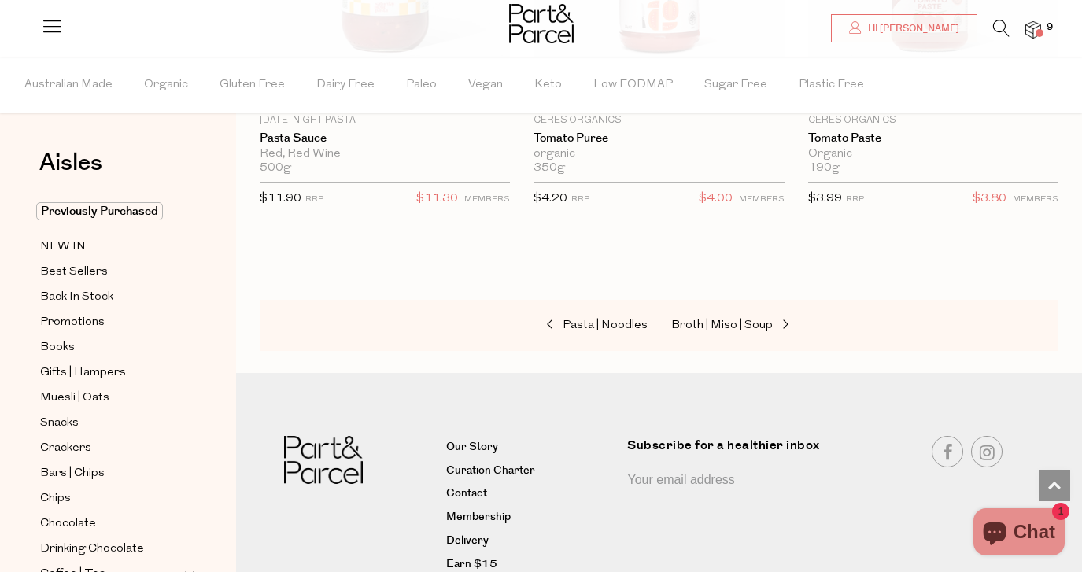
scroll to position [9472, 0]
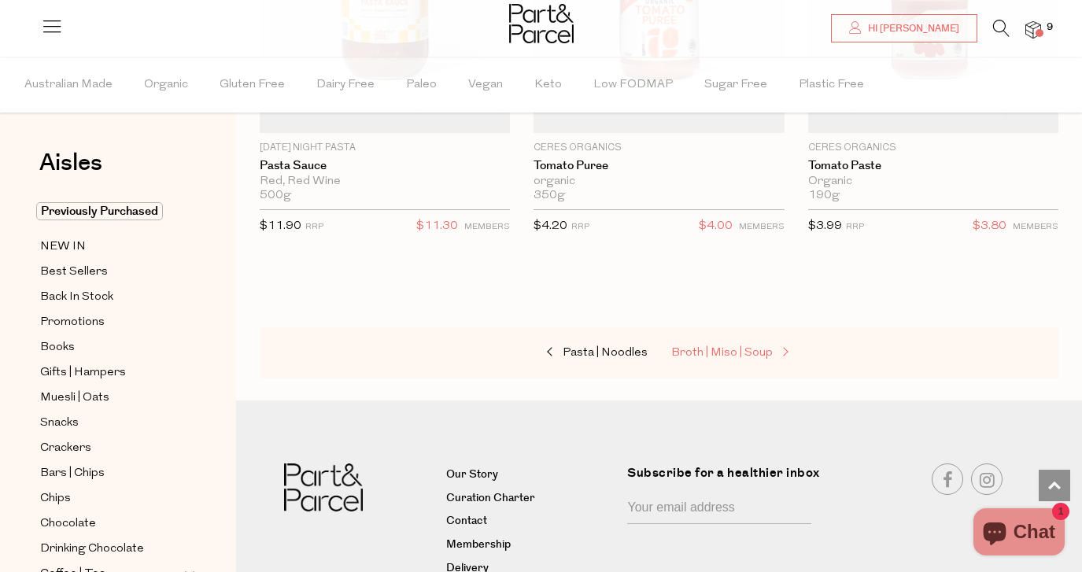
click at [715, 347] on span "Broth | Miso | Soup" at bounding box center [722, 353] width 102 height 12
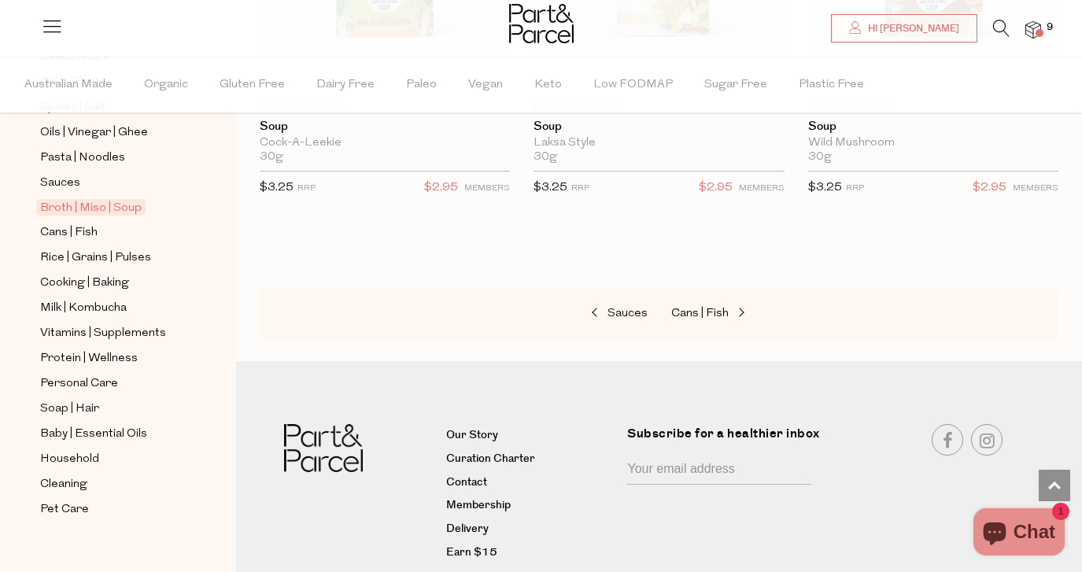
scroll to position [602, 0]
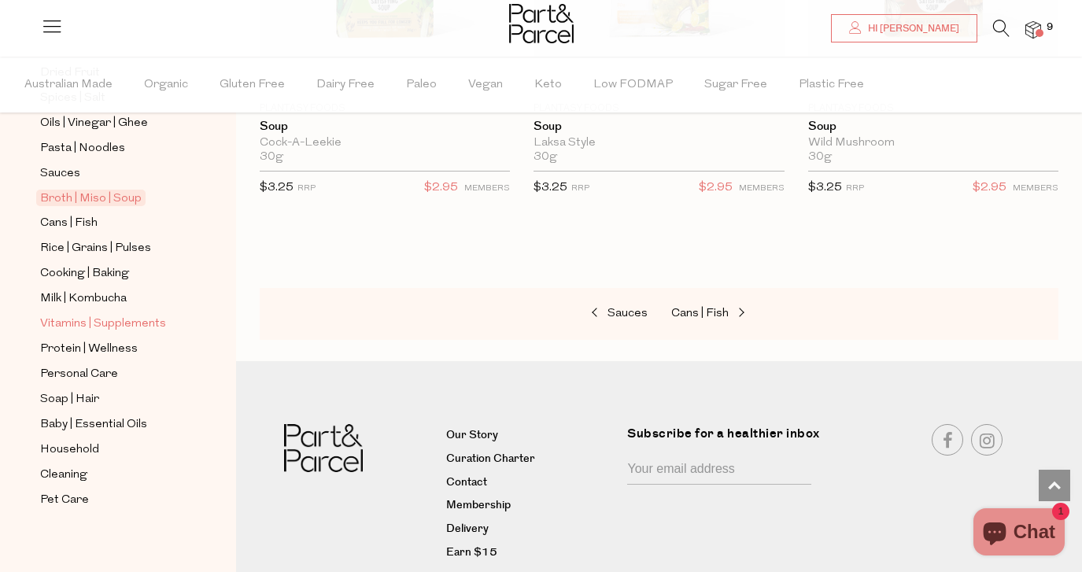
click at [146, 320] on span "Vitamins | Supplements" at bounding box center [103, 324] width 126 height 19
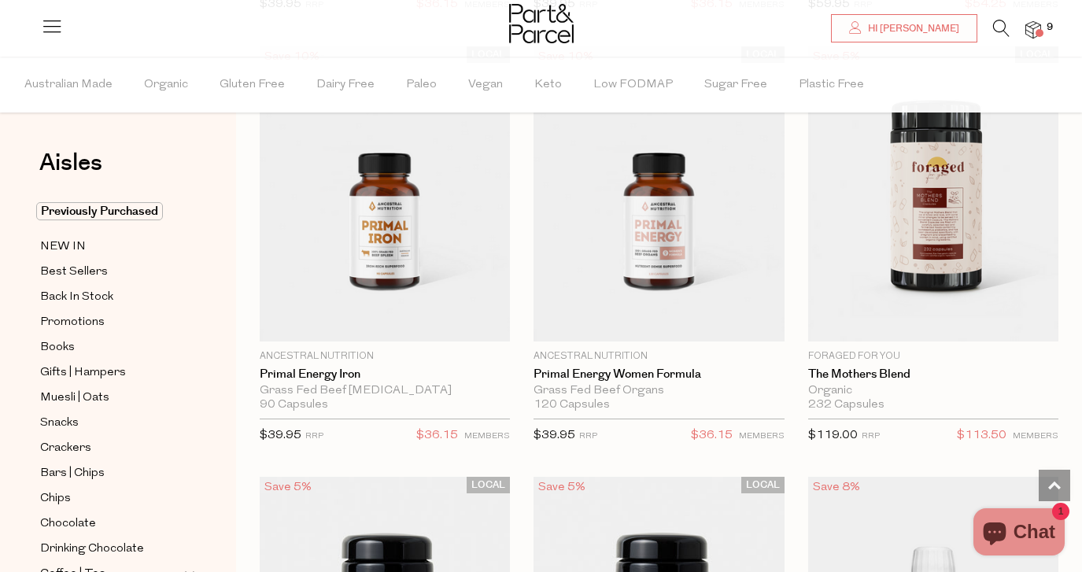
scroll to position [5383, 0]
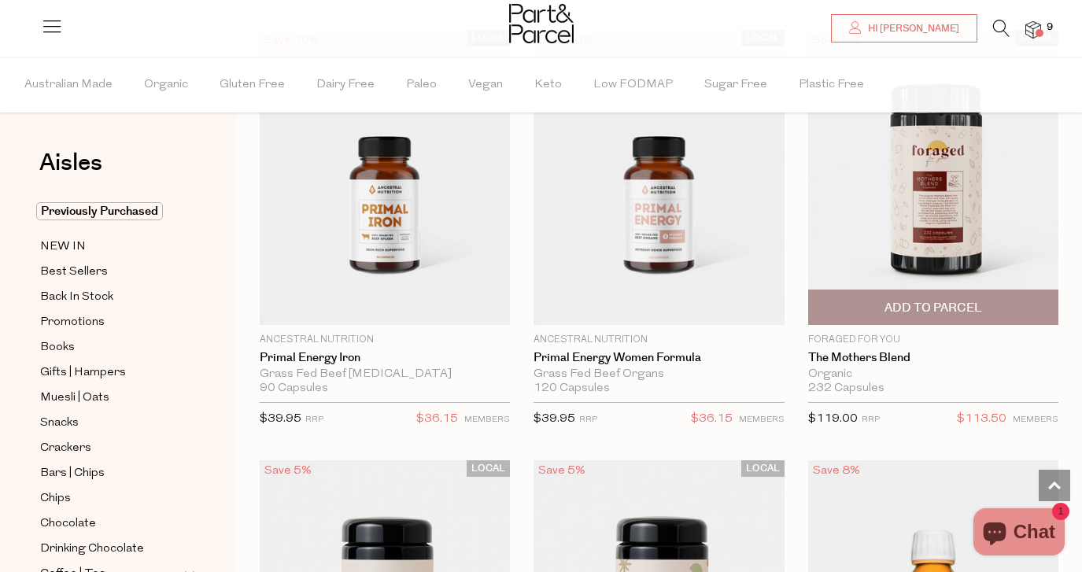
click at [941, 301] on span "Add To Parcel" at bounding box center [934, 308] width 98 height 17
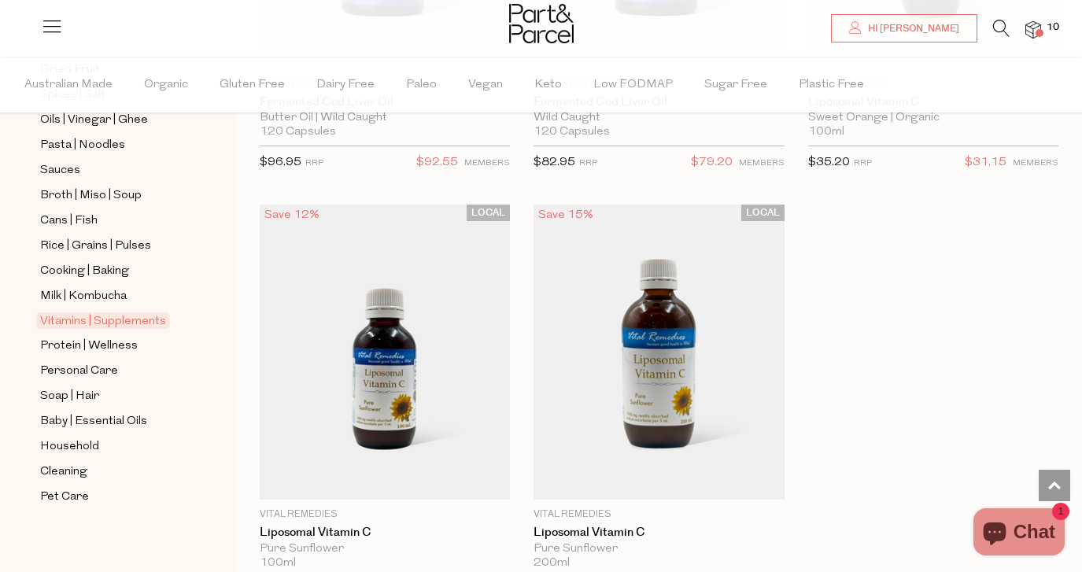
scroll to position [608, 0]
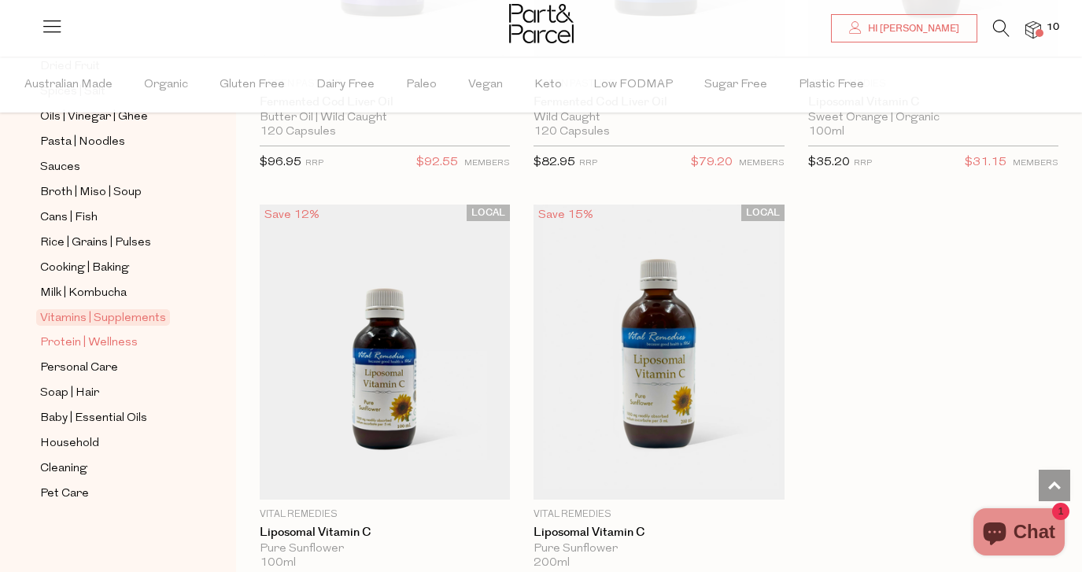
click at [124, 340] on span "Protein | Wellness" at bounding box center [89, 343] width 98 height 19
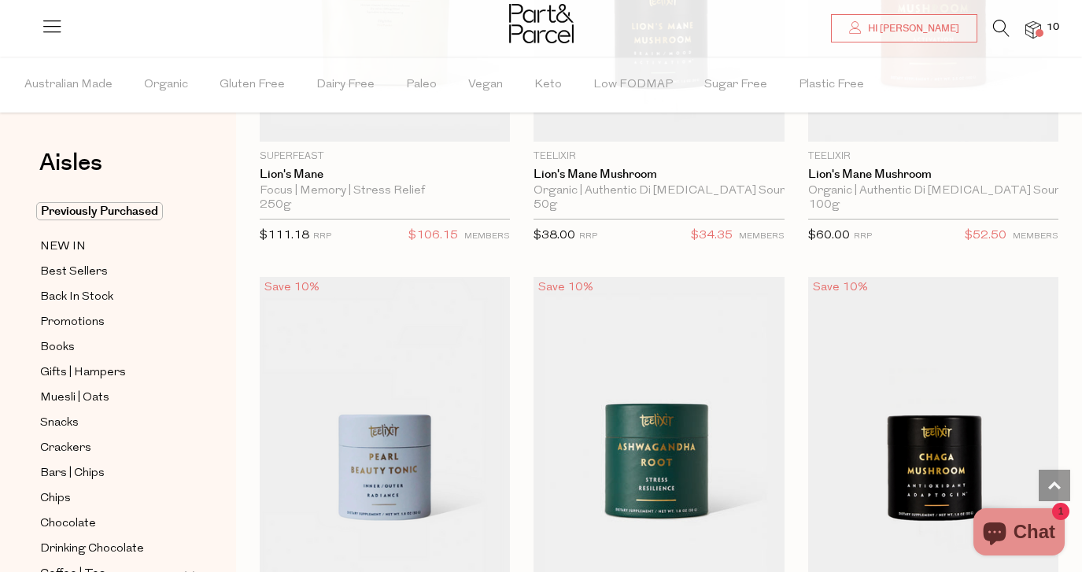
scroll to position [5536, 0]
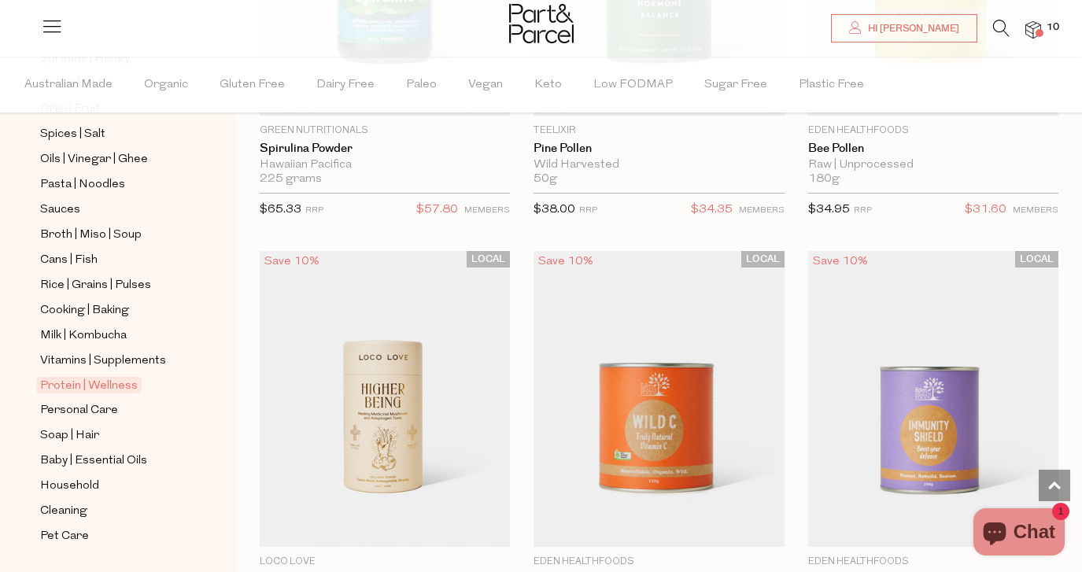
scroll to position [608, 0]
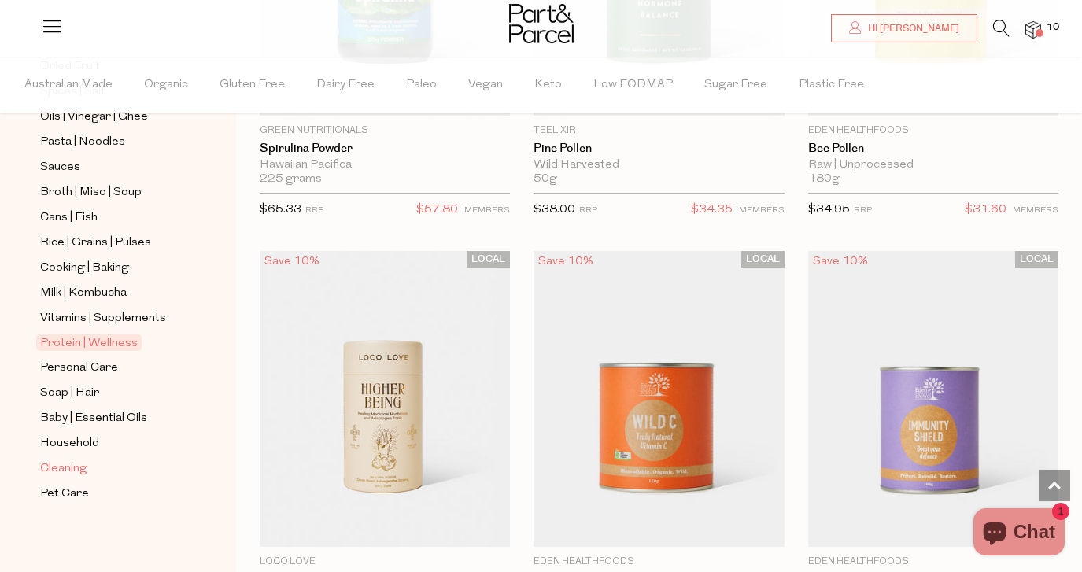
click at [79, 464] on span "Cleaning" at bounding box center [63, 469] width 47 height 19
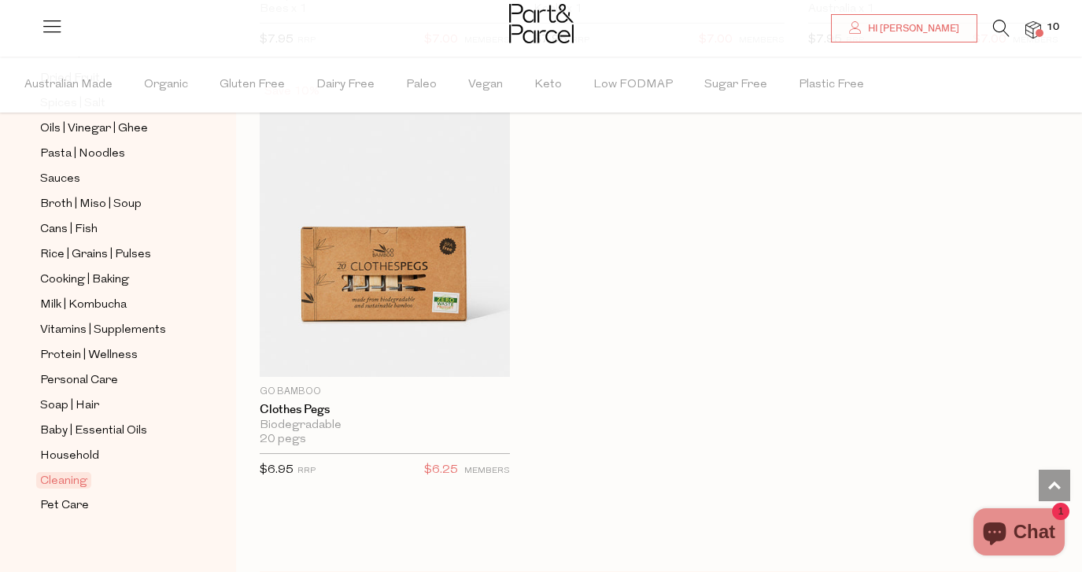
scroll to position [599, 0]
click at [91, 453] on span "Household" at bounding box center [69, 454] width 59 height 19
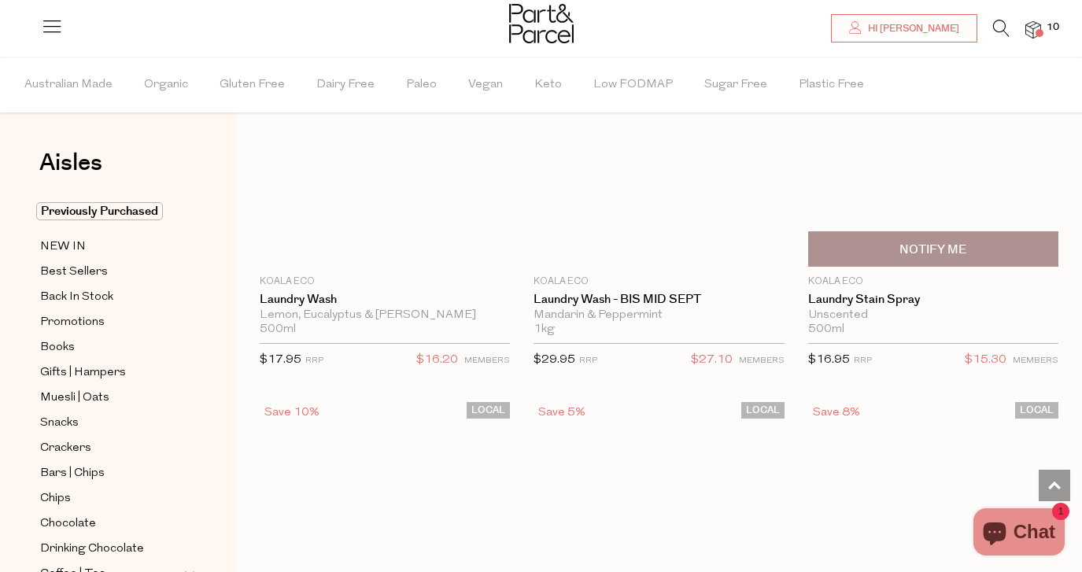
scroll to position [6267, 0]
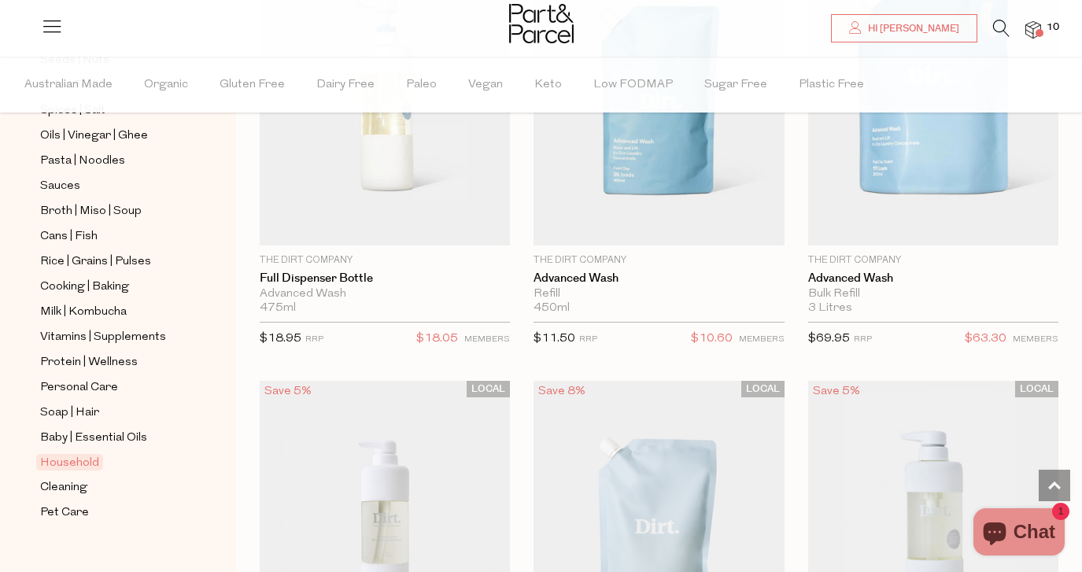
scroll to position [608, 0]
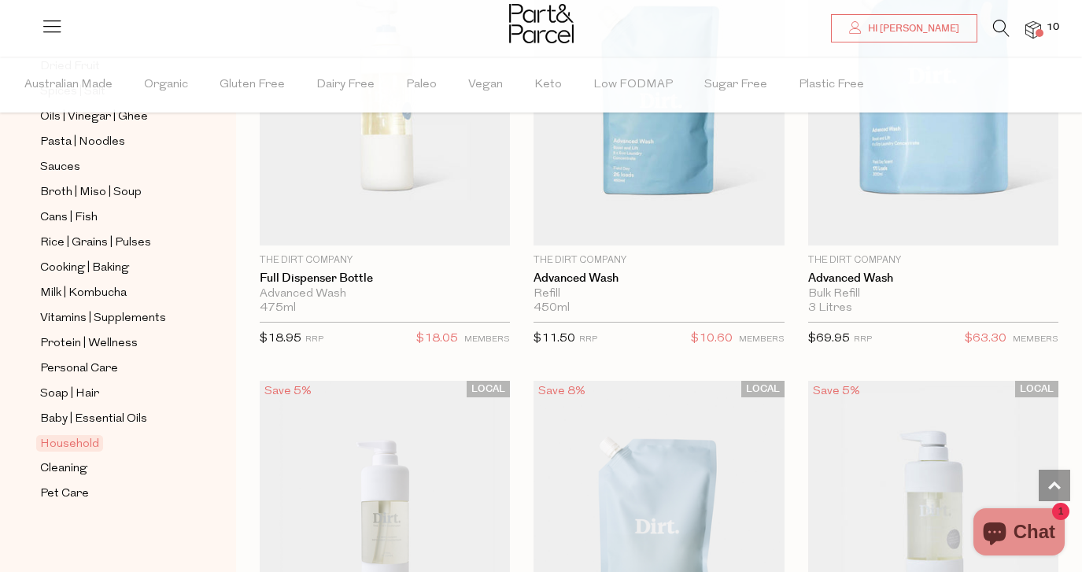
click at [1043, 29] on span "10" at bounding box center [1053, 27] width 20 height 14
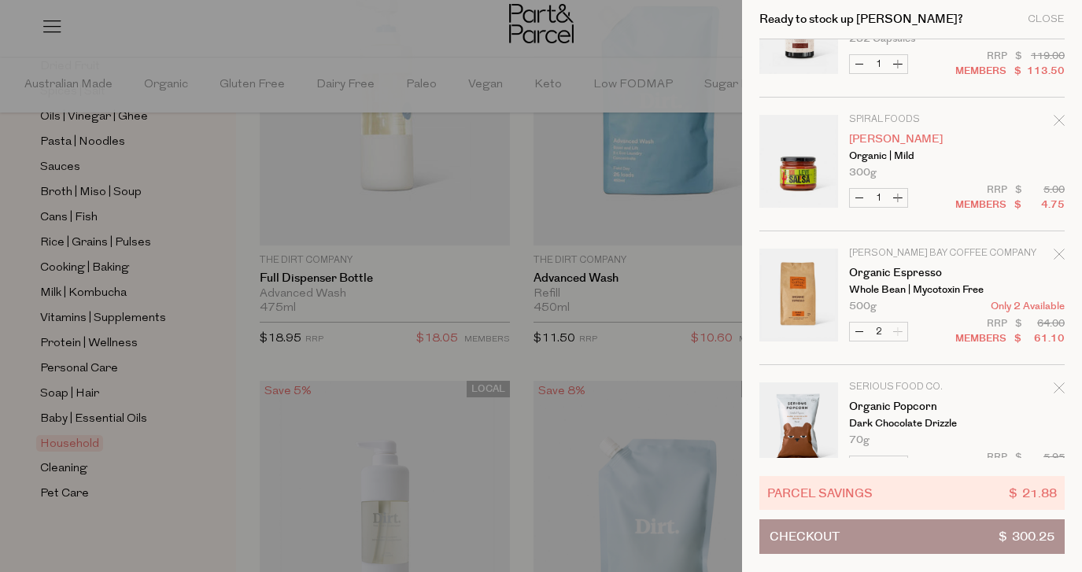
scroll to position [83, 0]
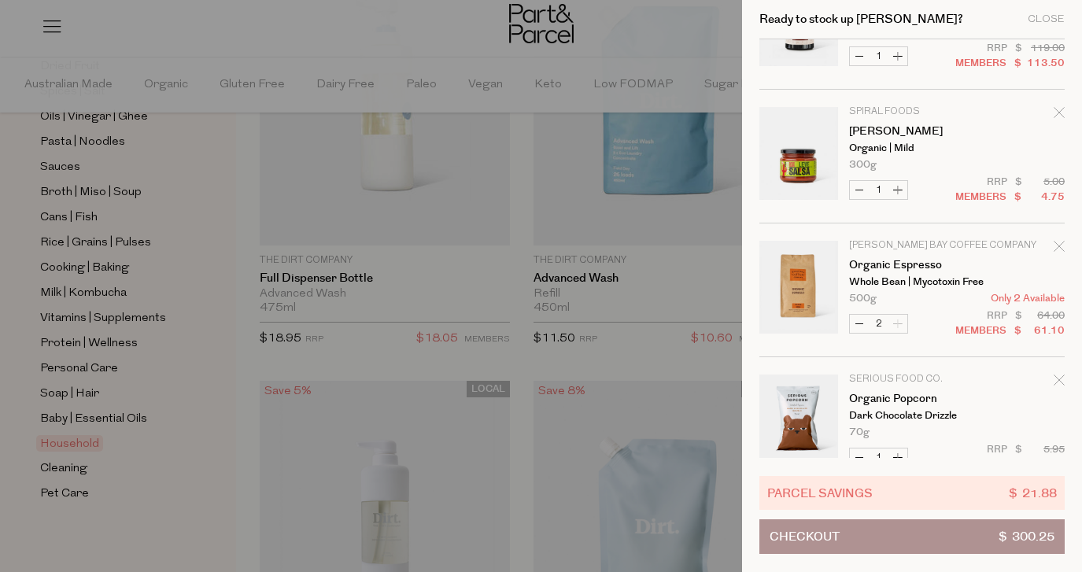
click at [904, 190] on button "Increase Leve Salsa" at bounding box center [898, 190] width 19 height 18
type input "2"
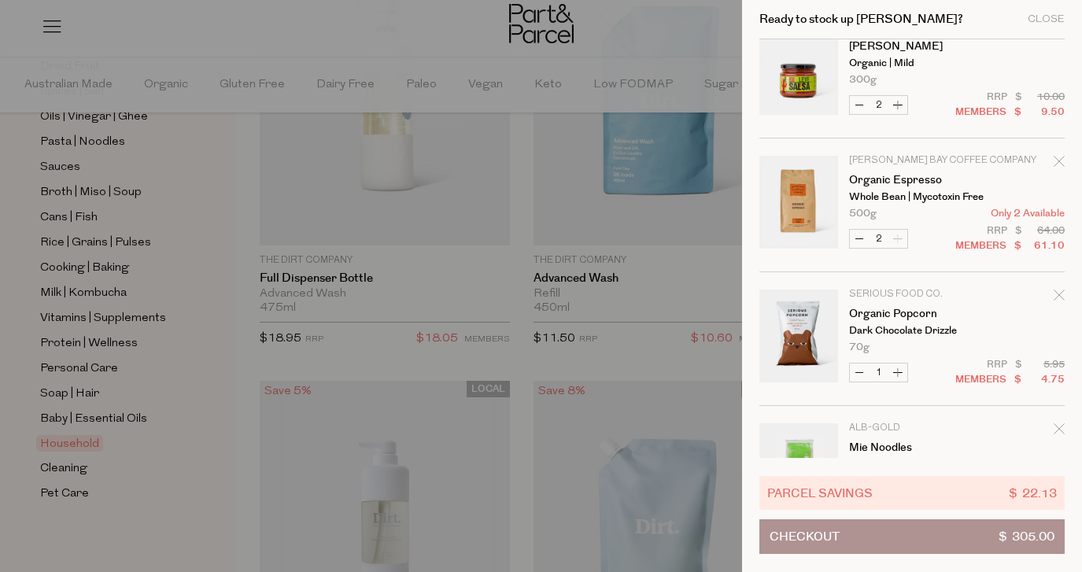
scroll to position [182, 0]
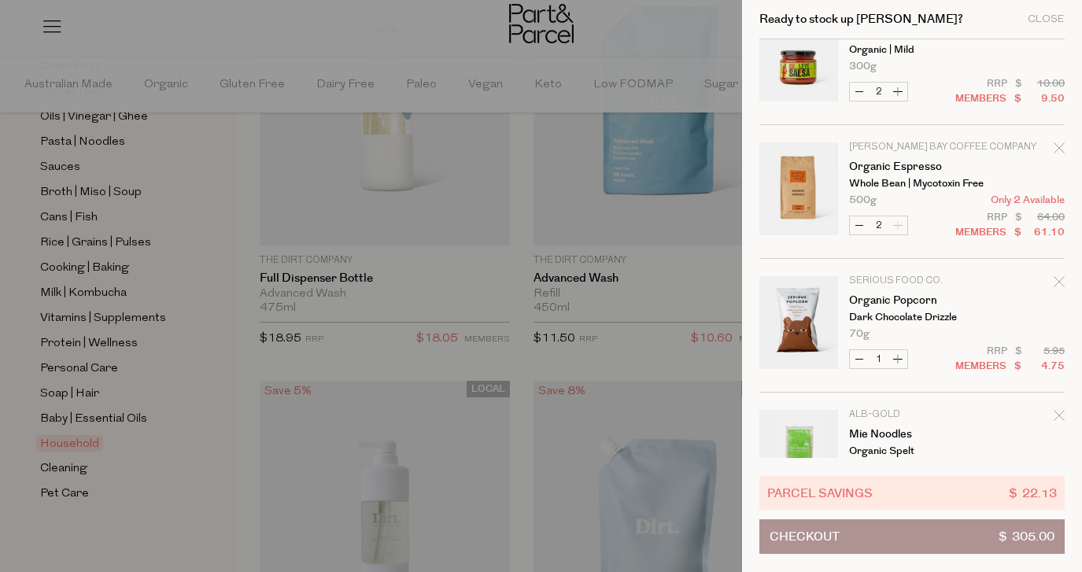
click at [894, 358] on button "Increase Organic Popcorn" at bounding box center [898, 359] width 19 height 18
type input "2"
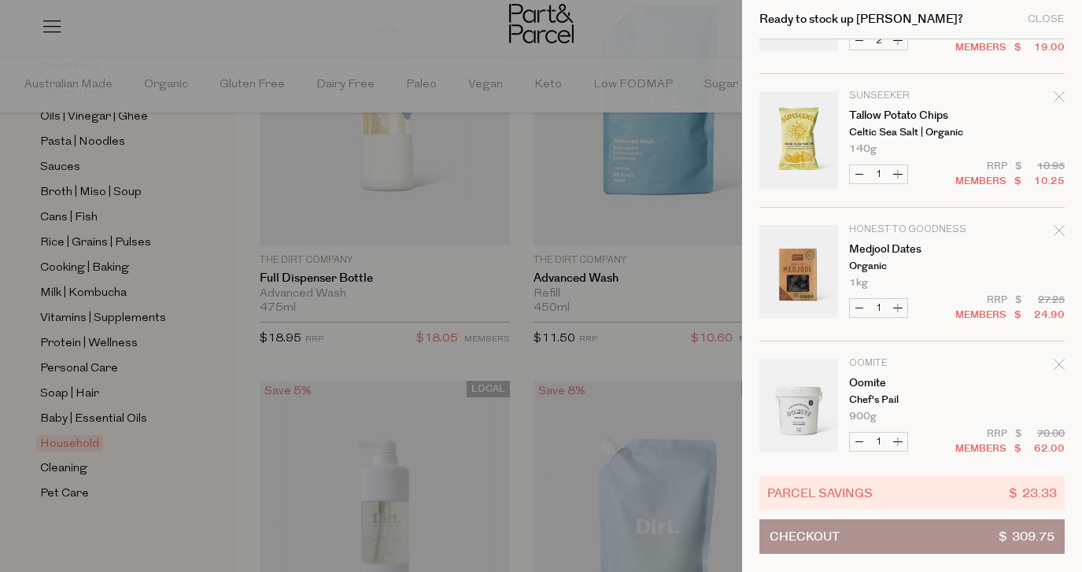
scroll to position [652, 0]
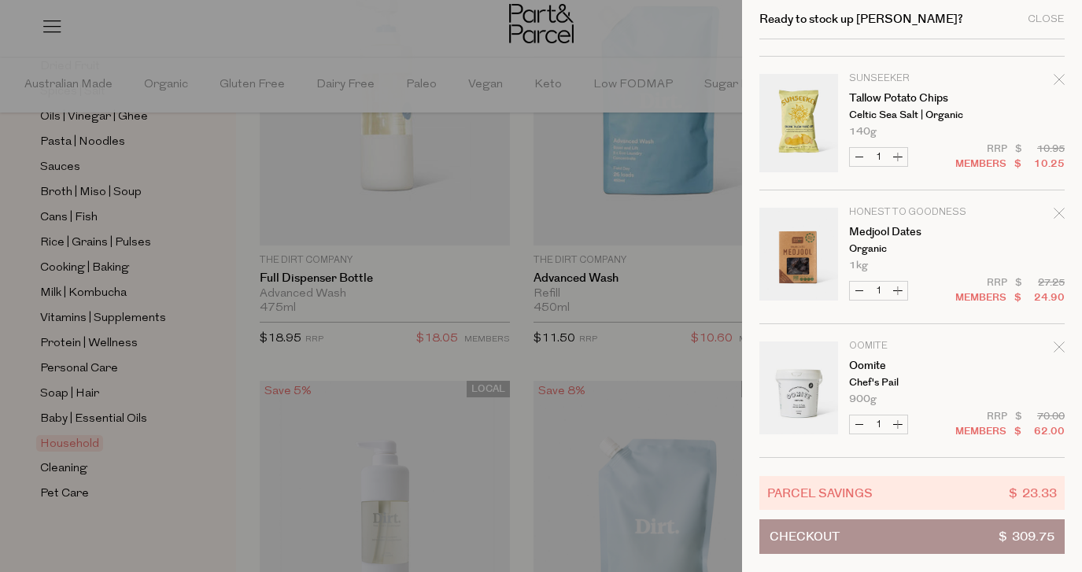
click at [885, 538] on button "Checkout $ 309.75" at bounding box center [912, 536] width 305 height 35
